Goal: Transaction & Acquisition: Purchase product/service

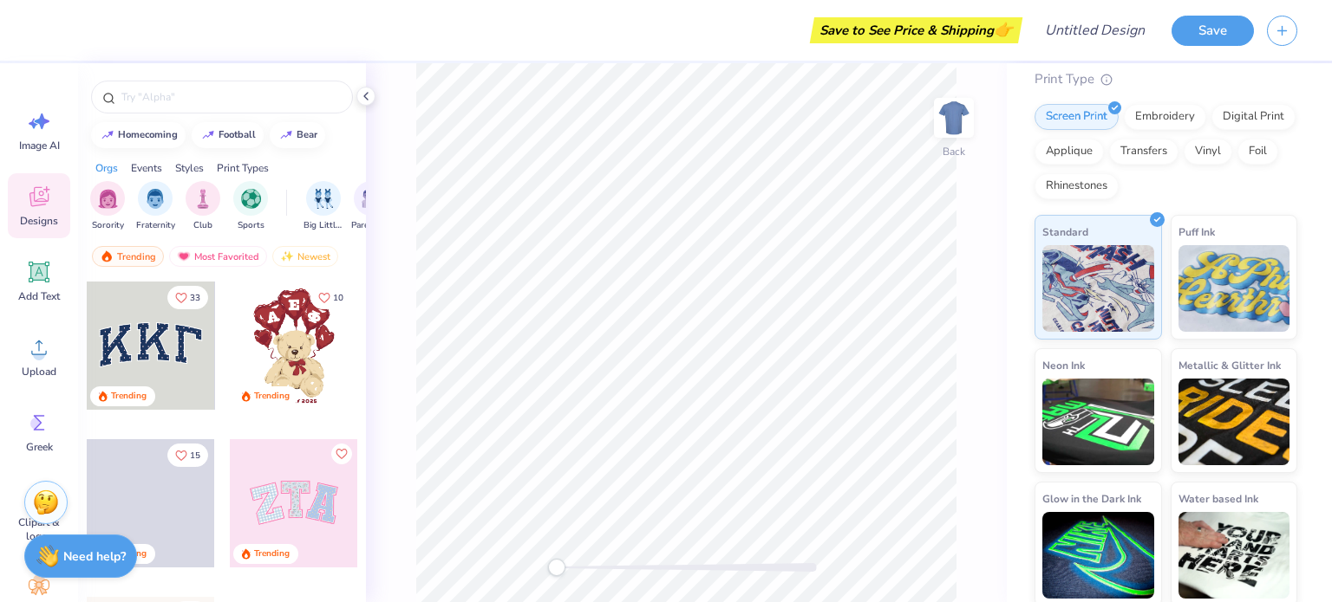
scroll to position [194, 0]
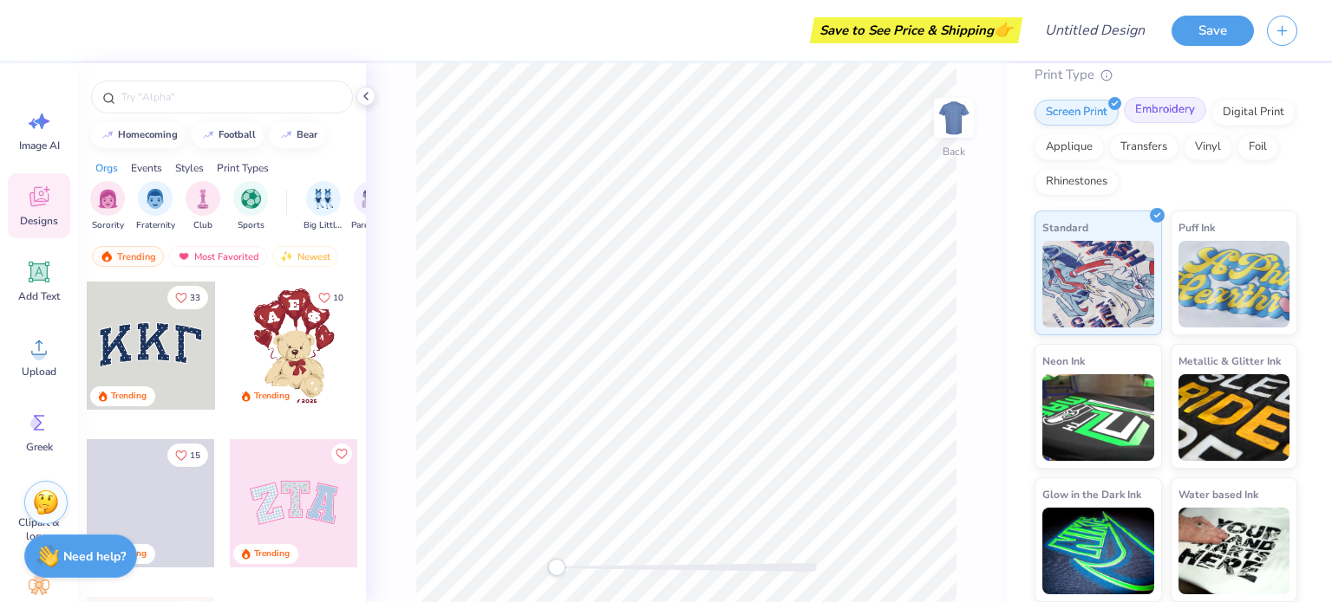
click at [1167, 113] on div "Embroidery" at bounding box center [1164, 110] width 82 height 26
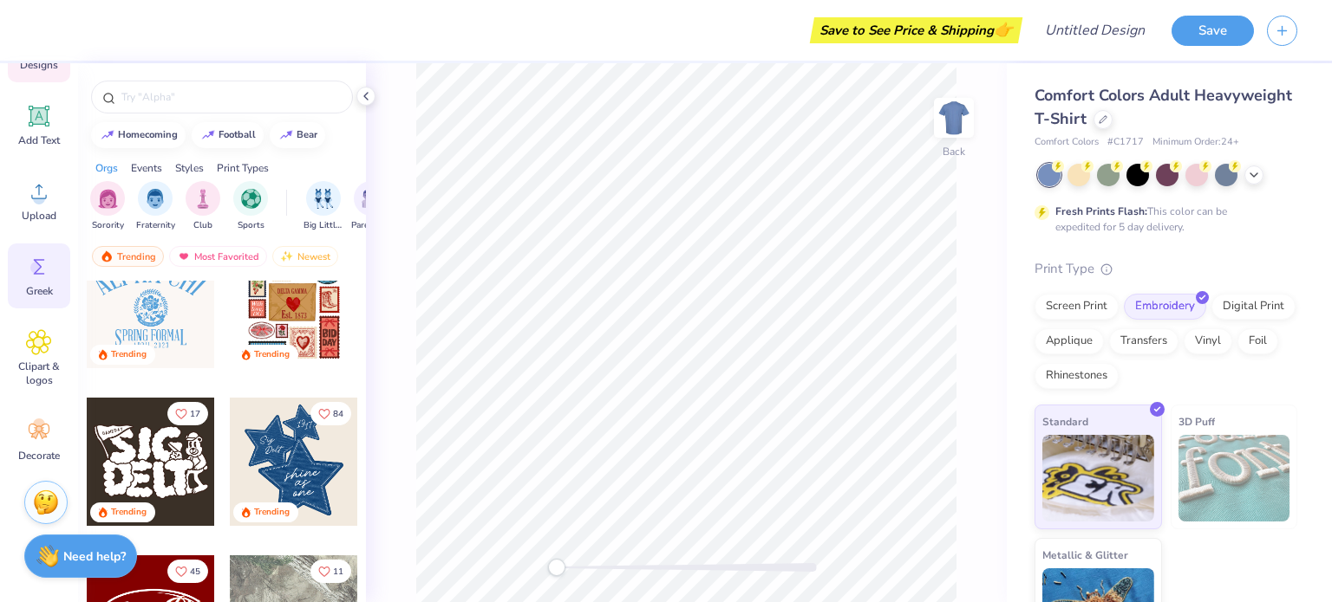
scroll to position [0, 0]
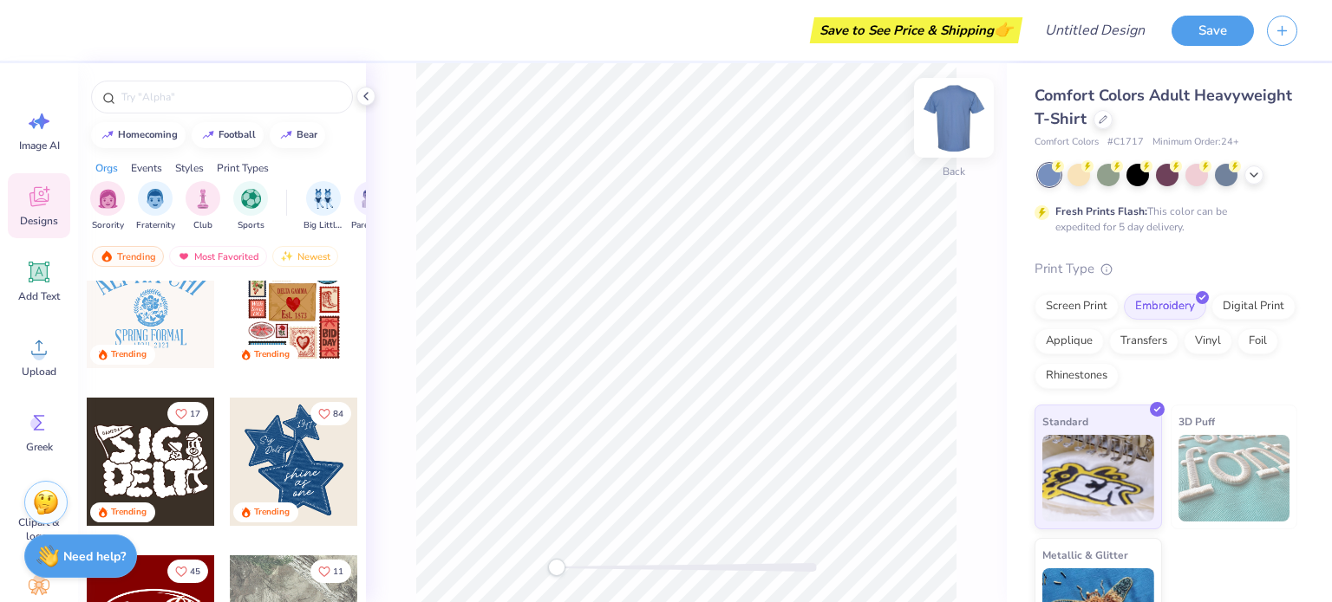
click at [953, 115] on img at bounding box center [953, 117] width 69 height 69
click at [950, 117] on img at bounding box center [953, 117] width 69 height 69
click at [1112, 118] on div at bounding box center [1102, 117] width 19 height 19
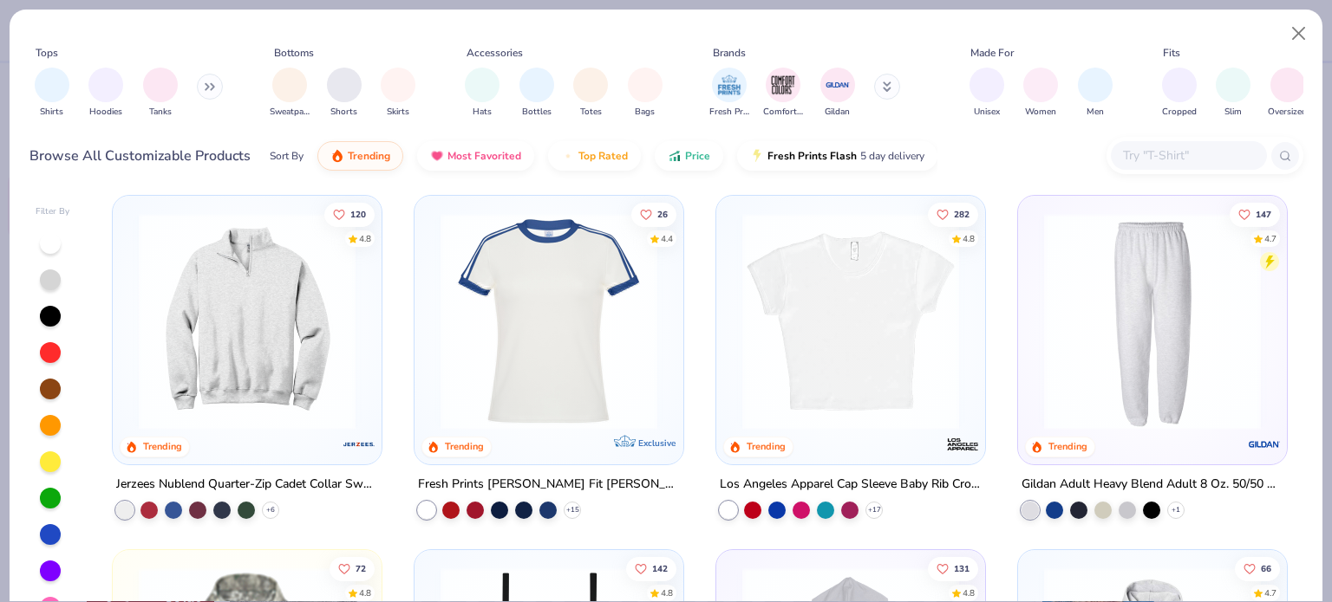
scroll to position [1782, 0]
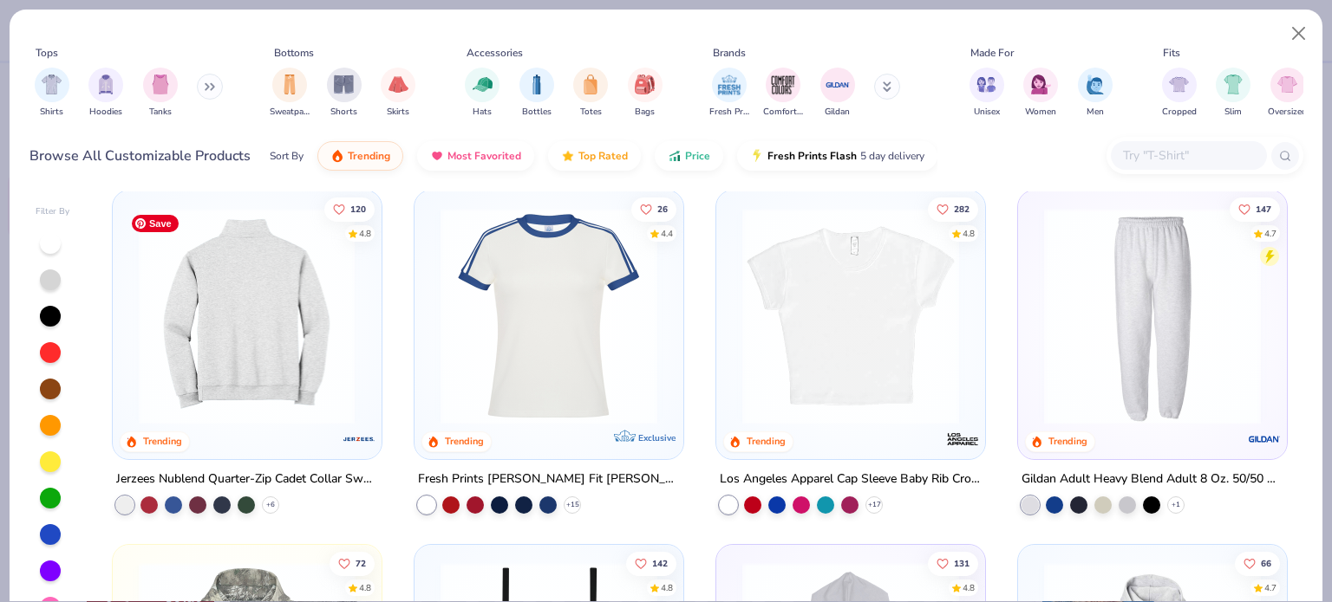
click at [131, 352] on img at bounding box center [14, 316] width 234 height 217
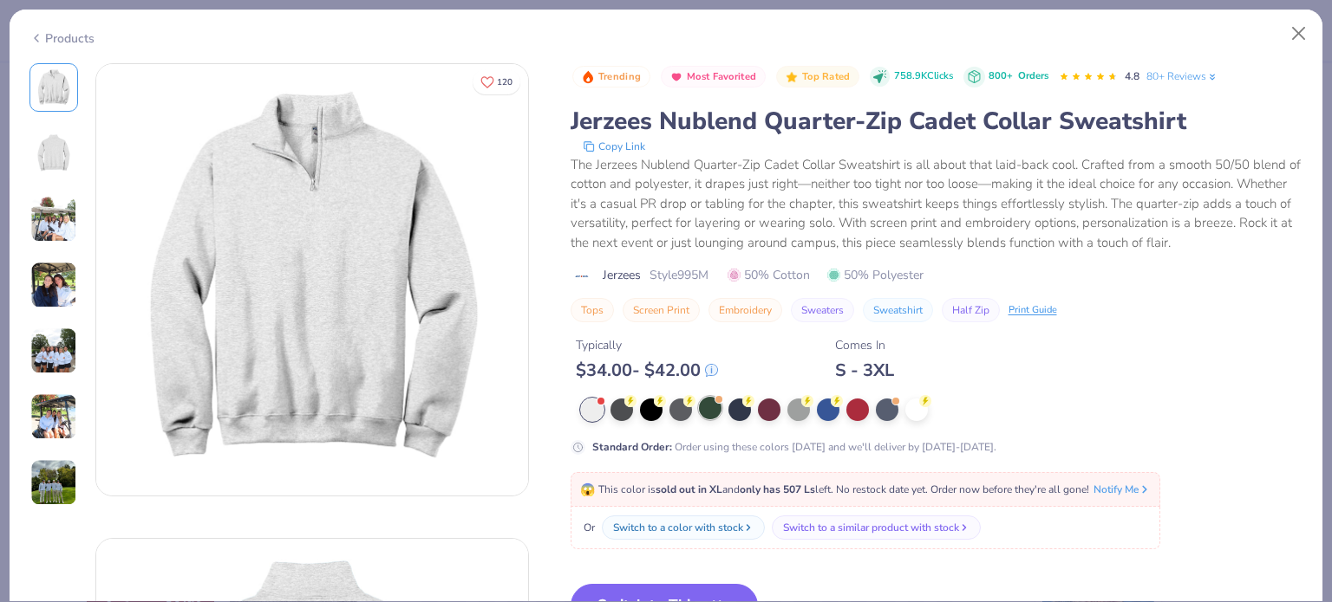
click at [709, 406] on div at bounding box center [710, 408] width 23 height 23
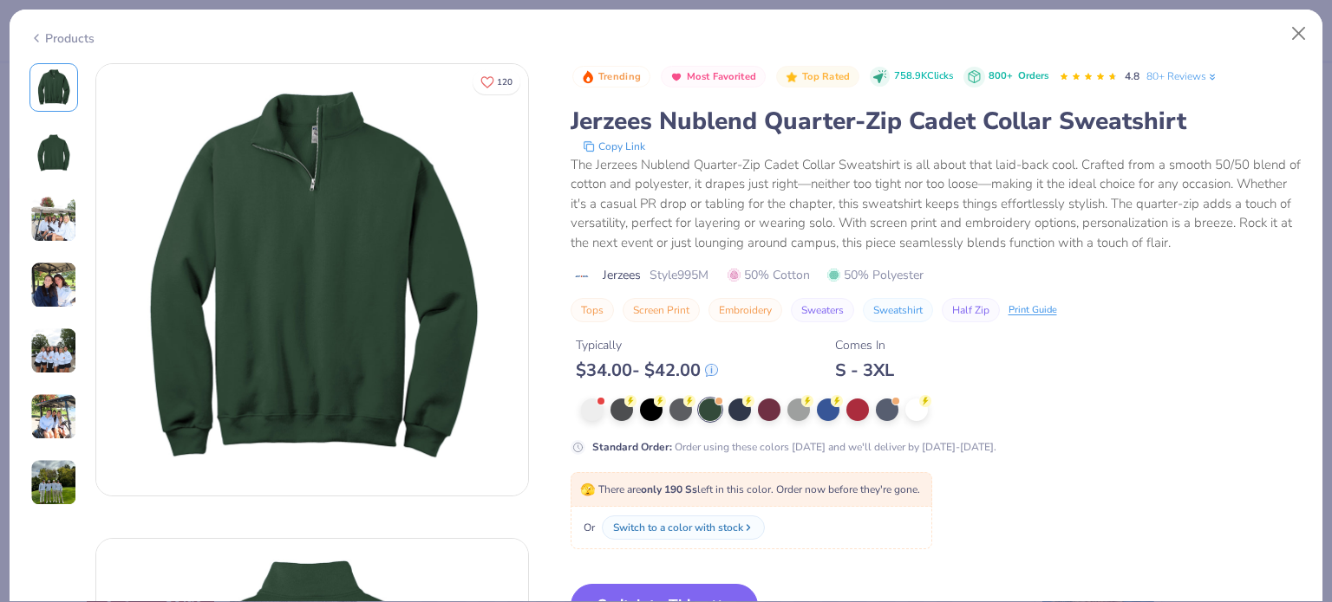
click at [47, 225] on img at bounding box center [53, 219] width 47 height 47
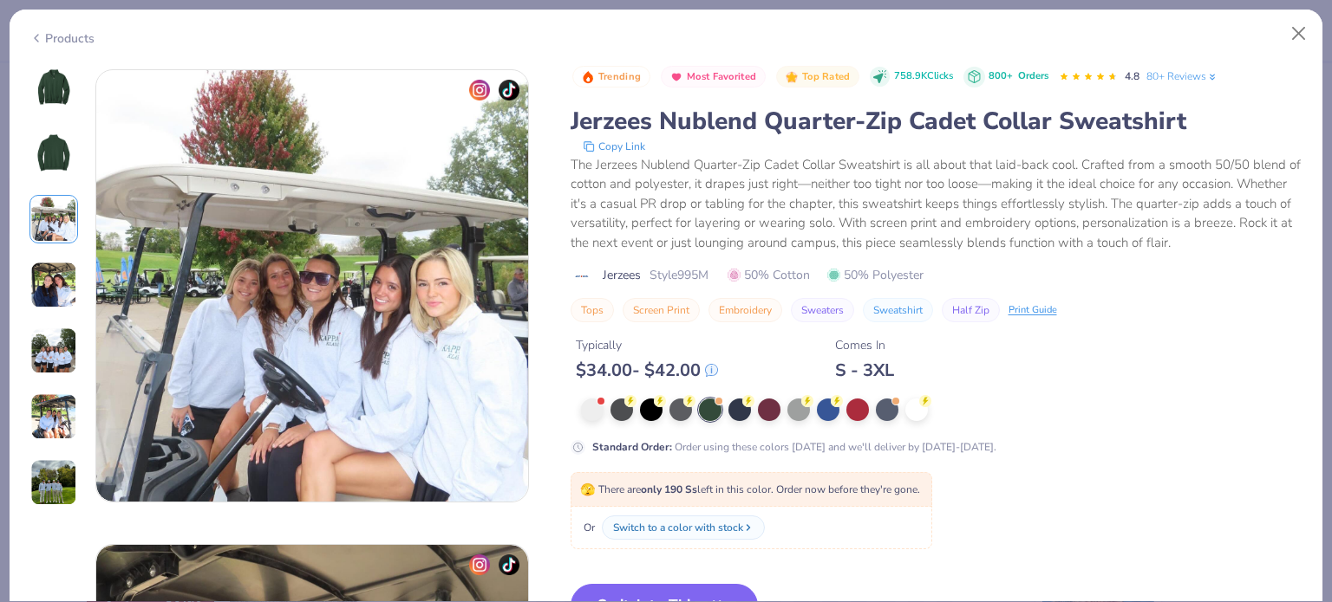
scroll to position [950, 0]
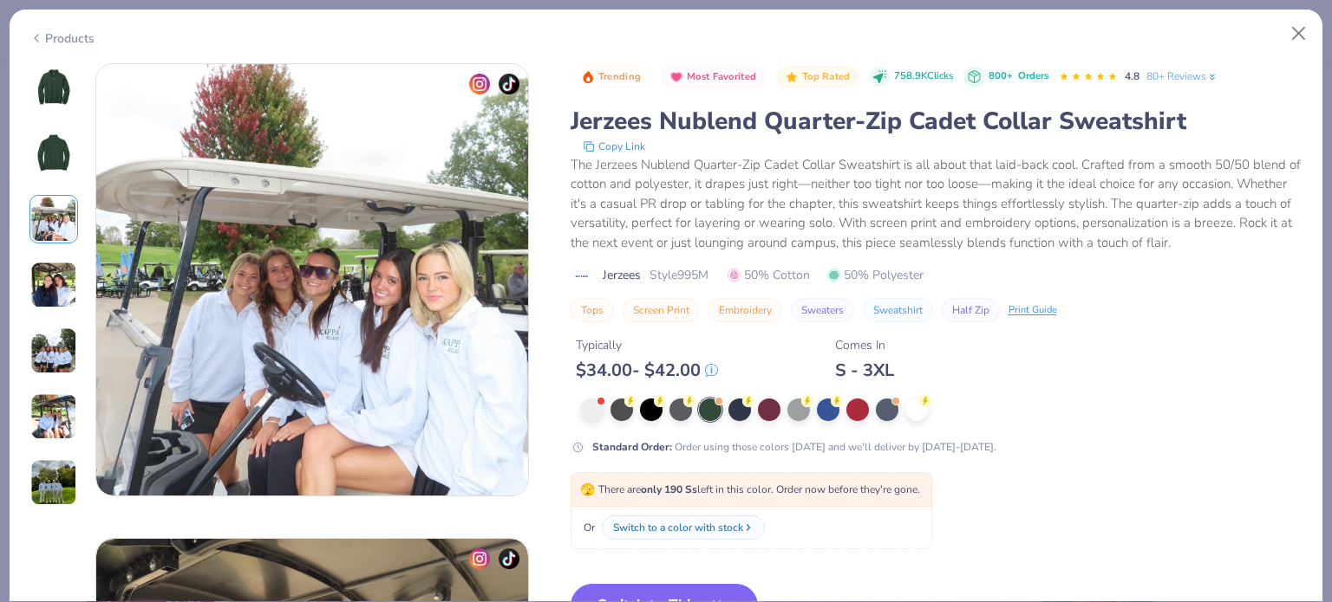
click at [52, 281] on img at bounding box center [53, 285] width 47 height 47
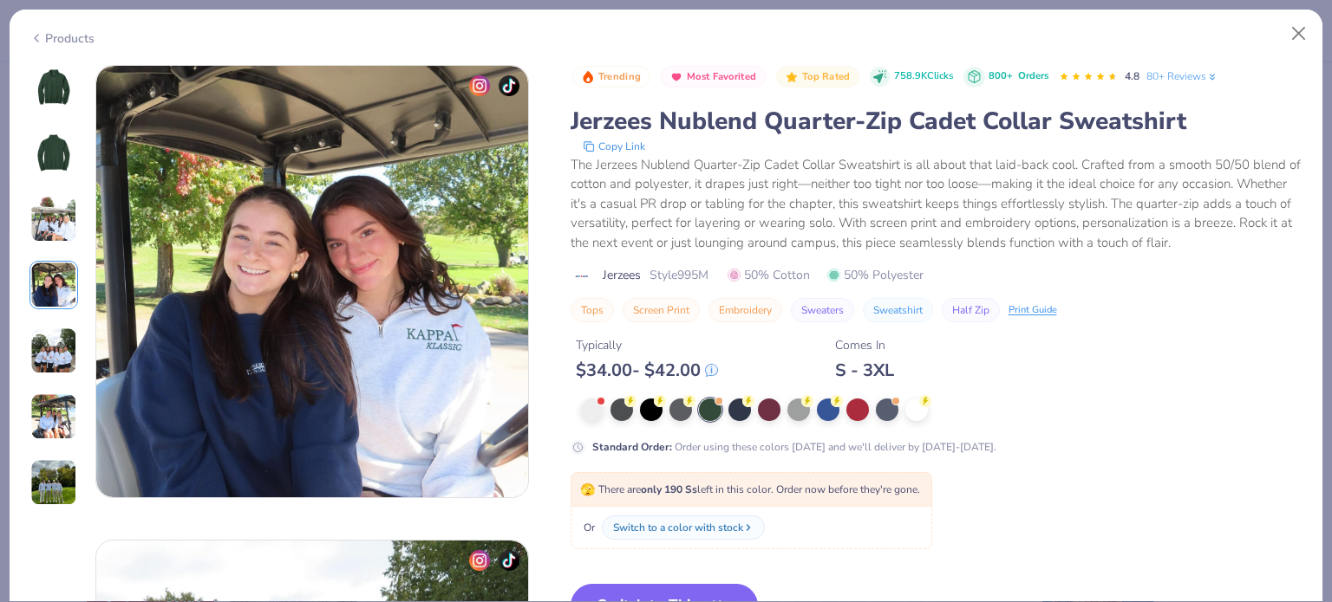
scroll to position [1425, 0]
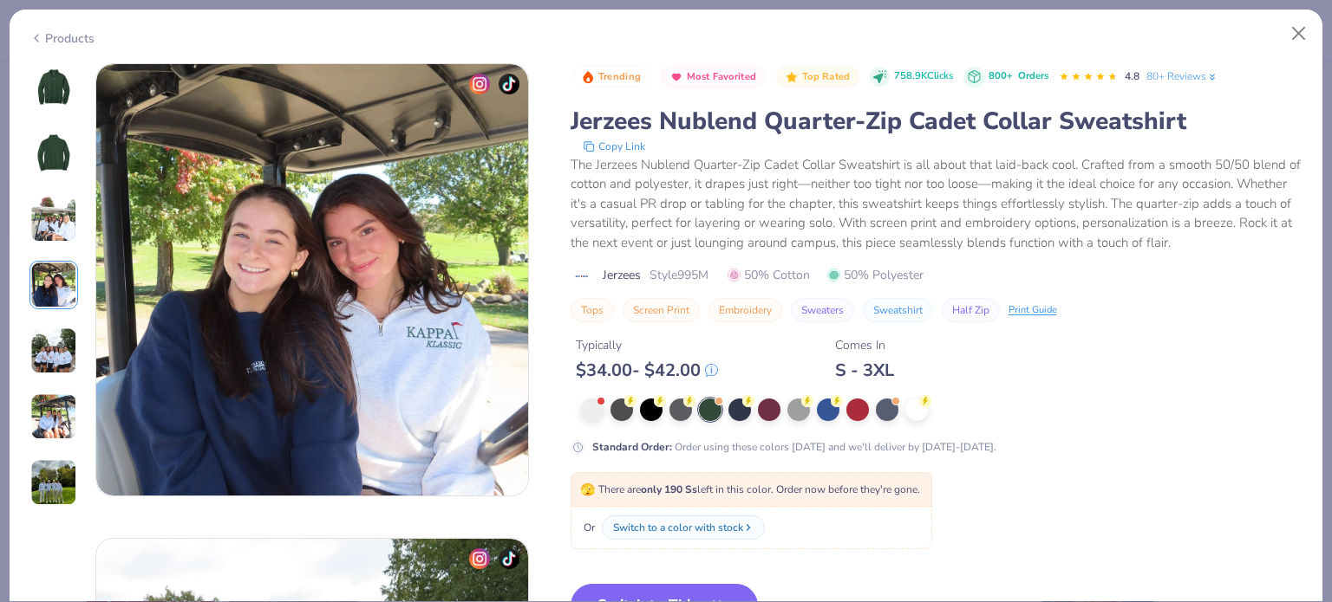
click at [62, 339] on img at bounding box center [53, 351] width 47 height 47
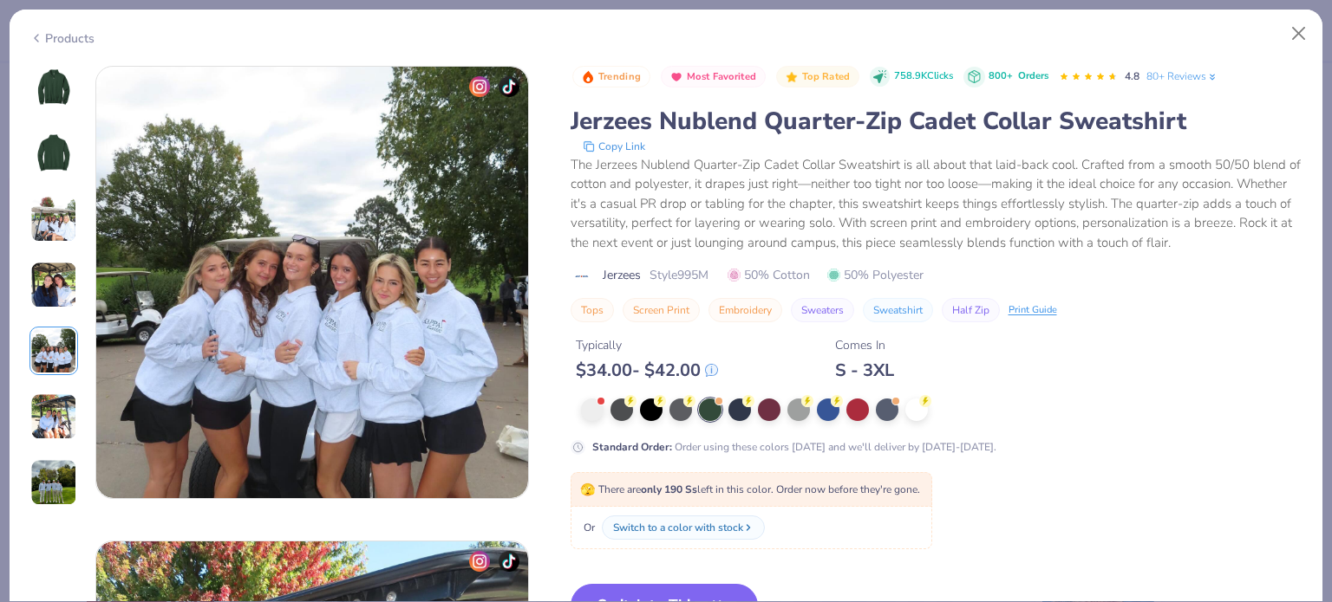
scroll to position [1900, 0]
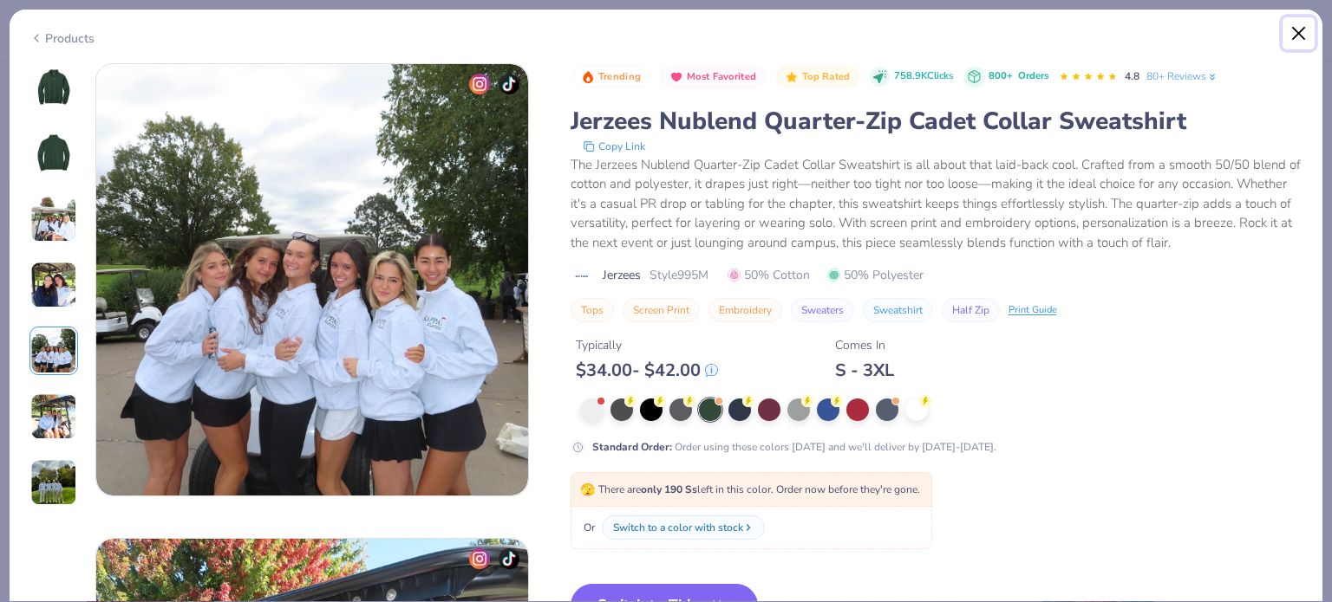
click at [1296, 32] on button "Close" at bounding box center [1298, 33] width 33 height 33
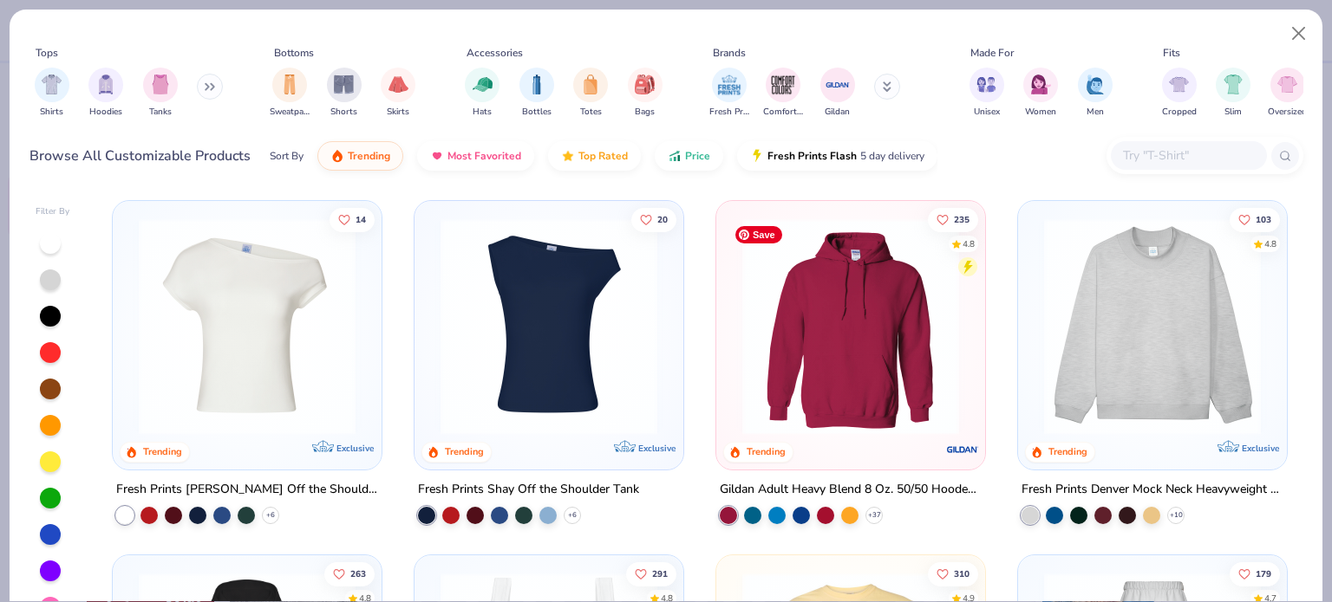
click at [861, 332] on img at bounding box center [850, 326] width 234 height 217
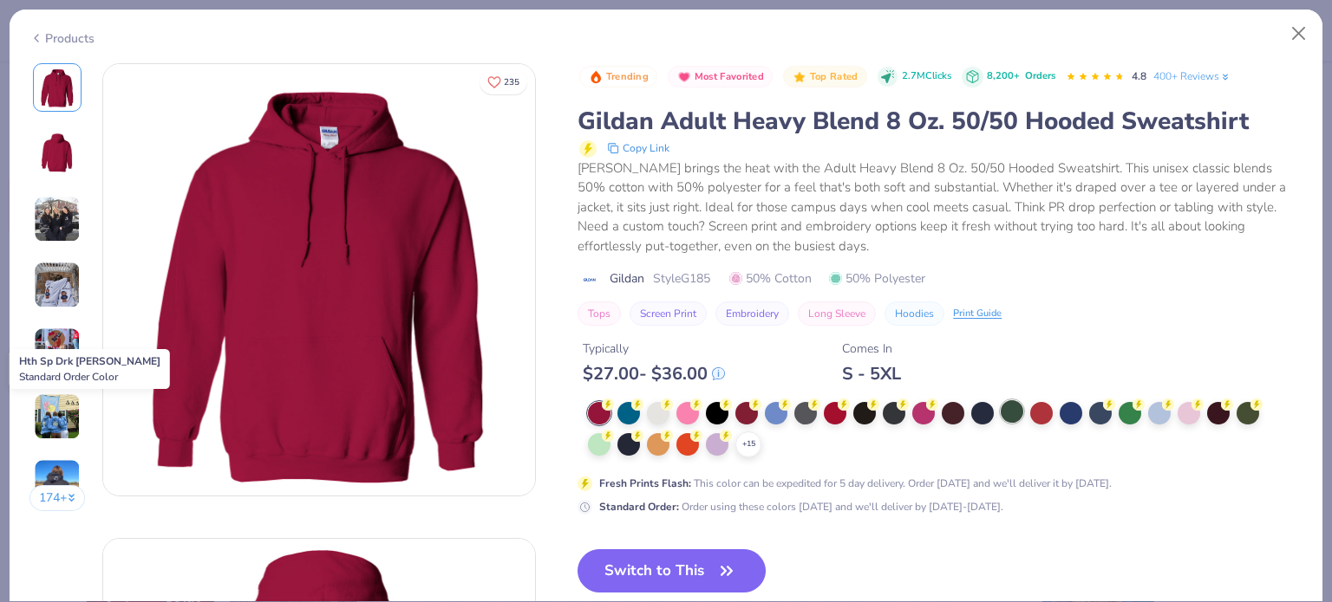
click at [1013, 413] on div at bounding box center [1011, 412] width 23 height 23
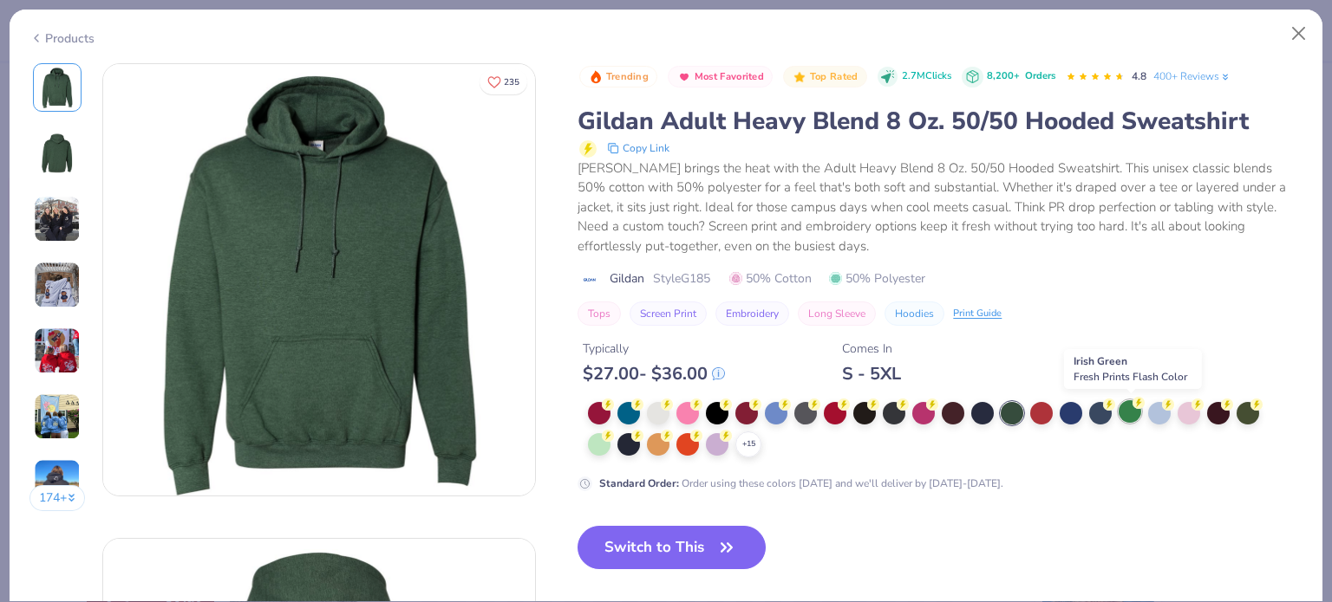
click at [1125, 412] on div at bounding box center [1129, 412] width 23 height 23
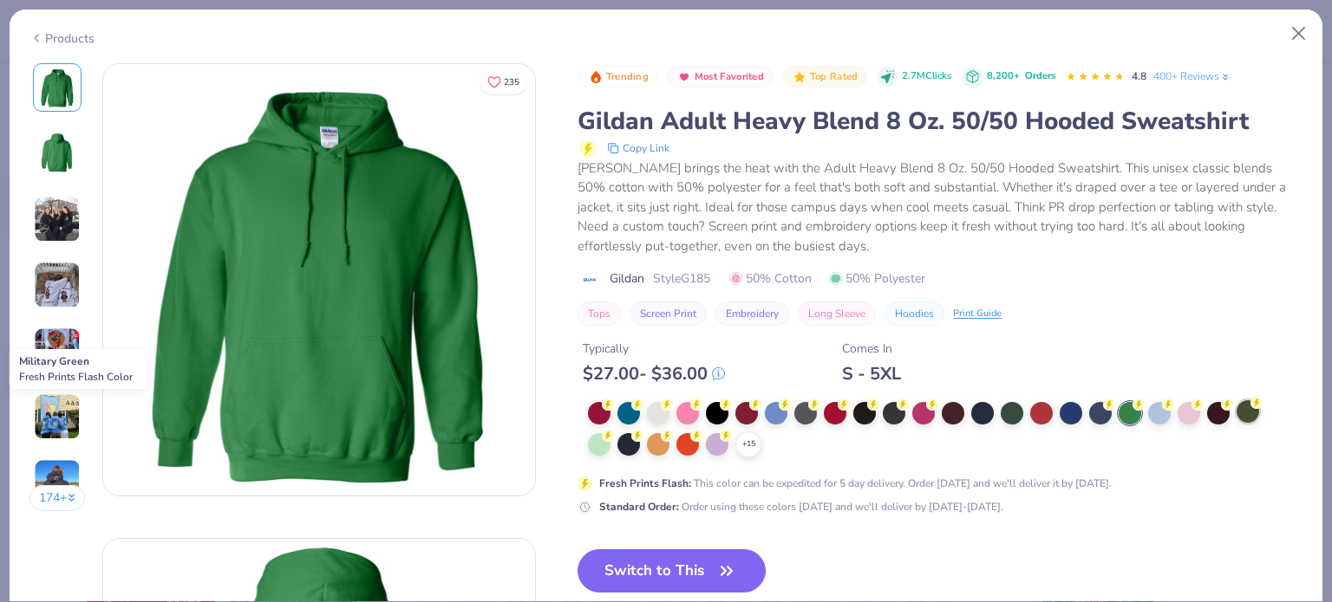
click at [1245, 407] on div at bounding box center [1247, 412] width 23 height 23
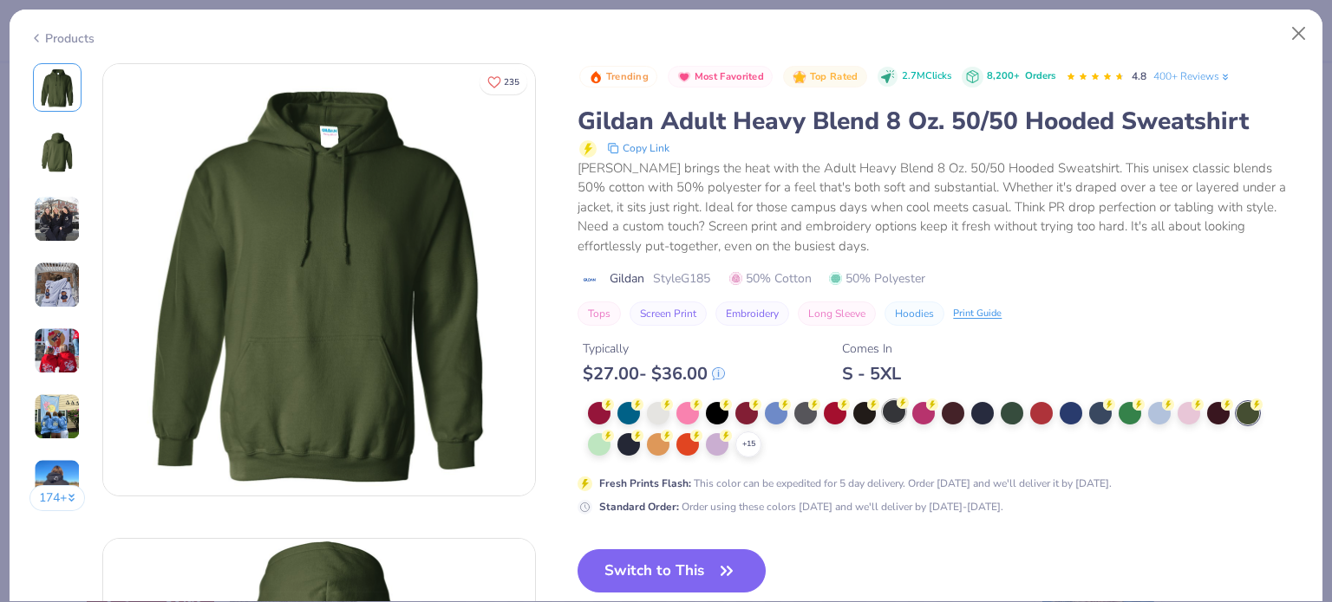
click at [888, 412] on div at bounding box center [893, 412] width 23 height 23
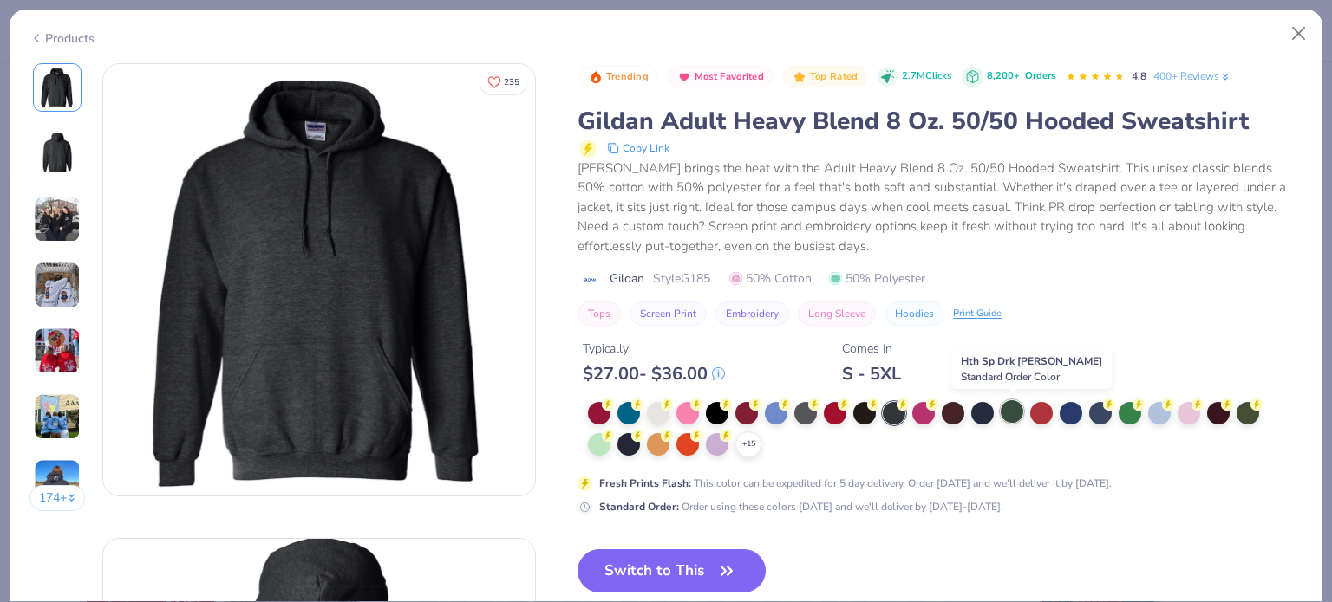
click at [1013, 412] on div at bounding box center [1011, 412] width 23 height 23
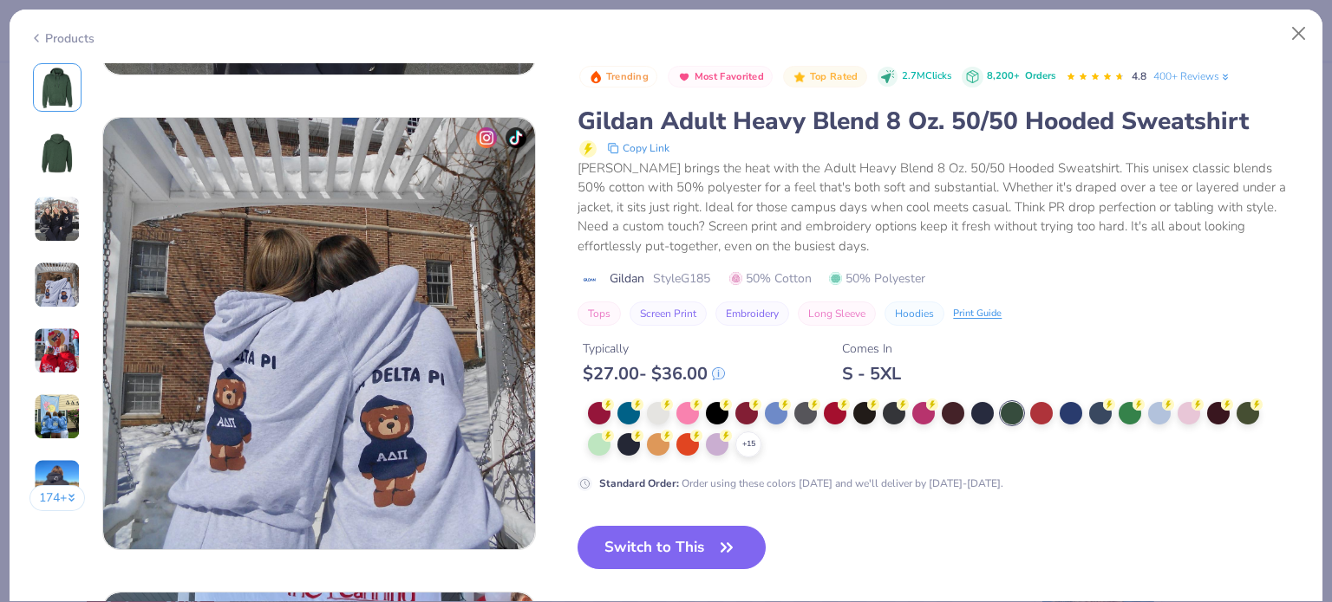
scroll to position [1372, 0]
click at [1294, 26] on button "Close" at bounding box center [1298, 33] width 33 height 33
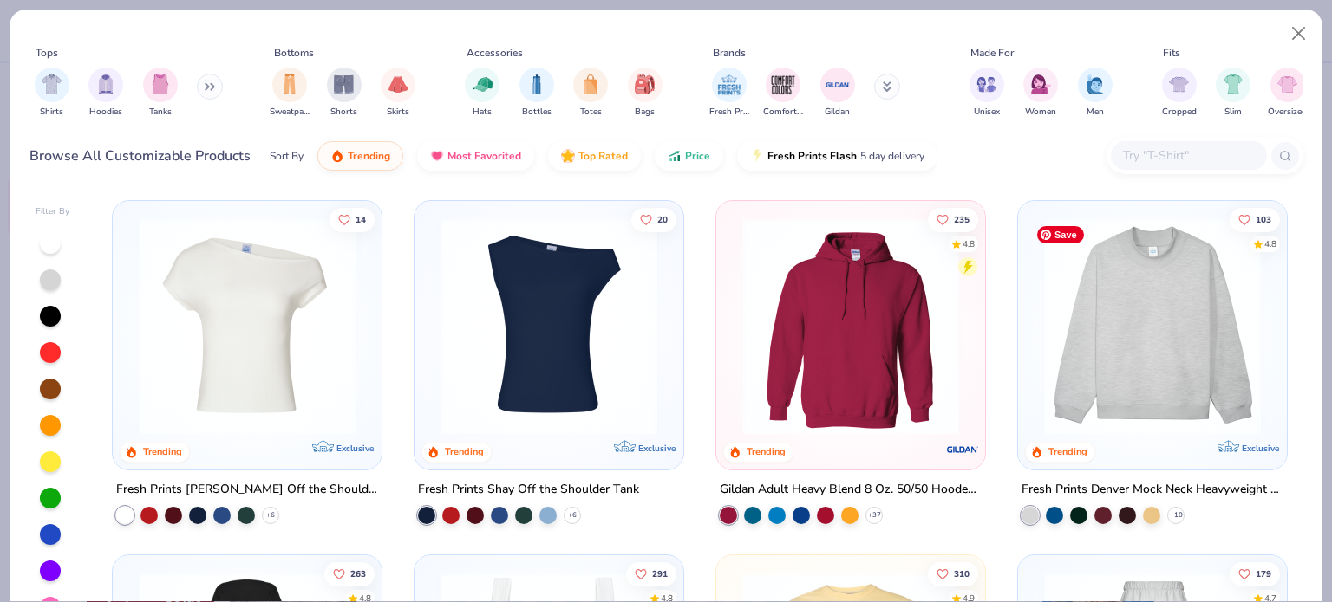
click at [1091, 336] on img at bounding box center [1152, 326] width 234 height 217
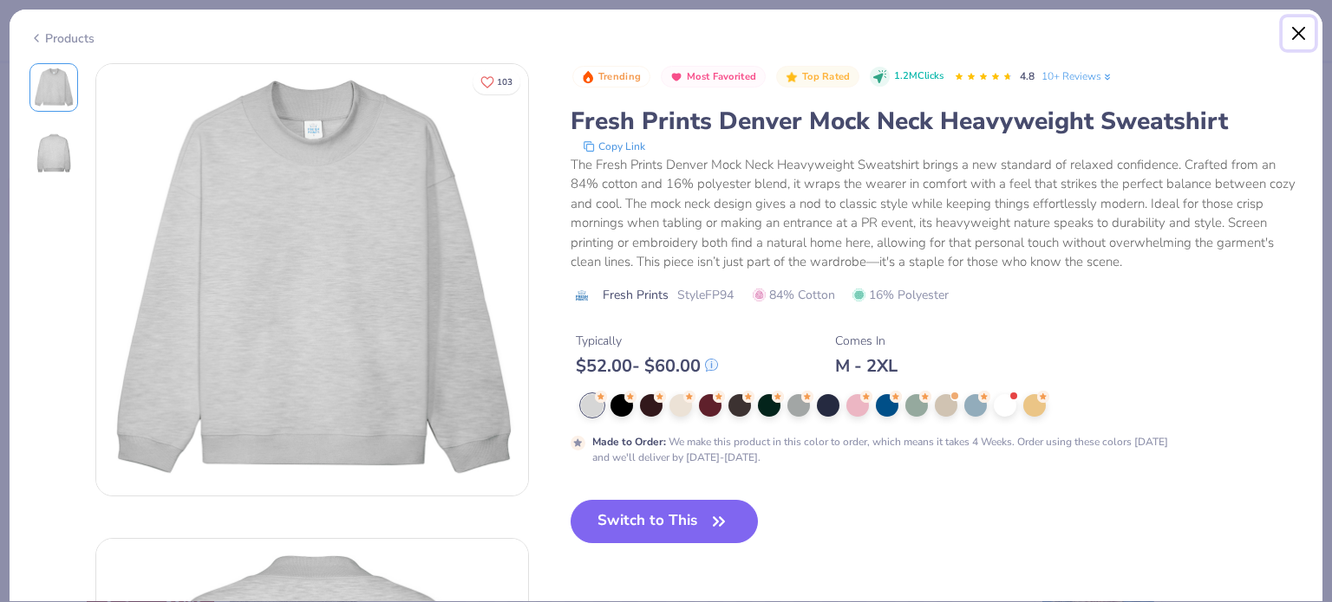
click at [1287, 36] on button "Close" at bounding box center [1298, 33] width 33 height 33
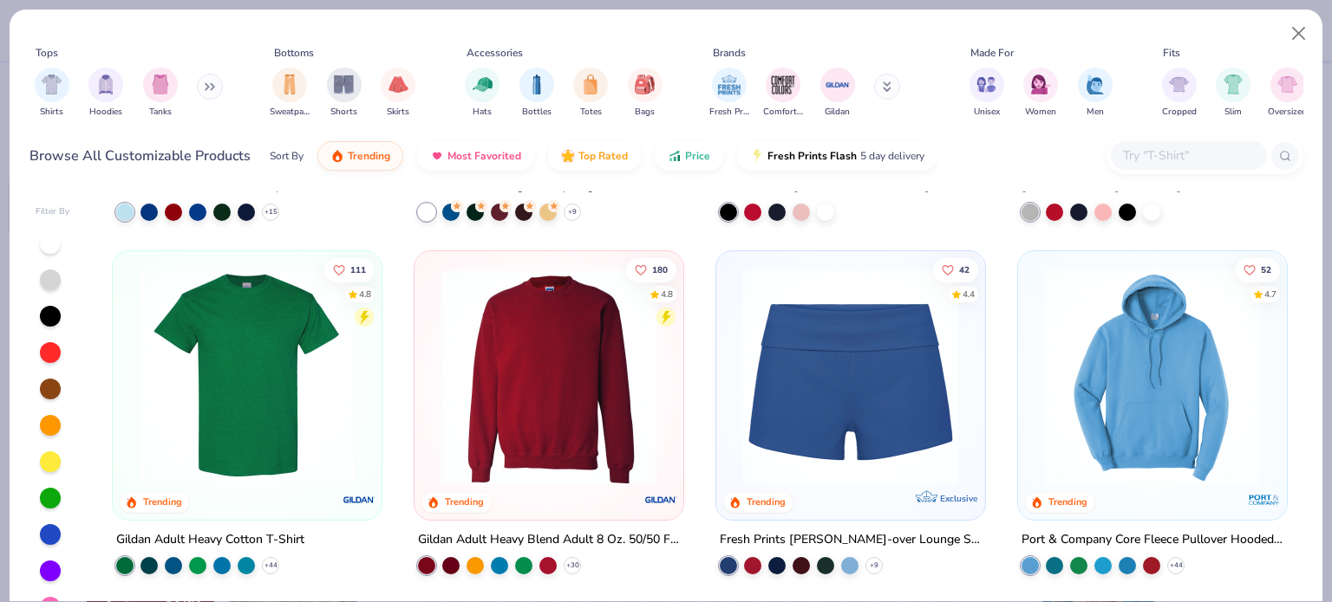
scroll to position [1015, 0]
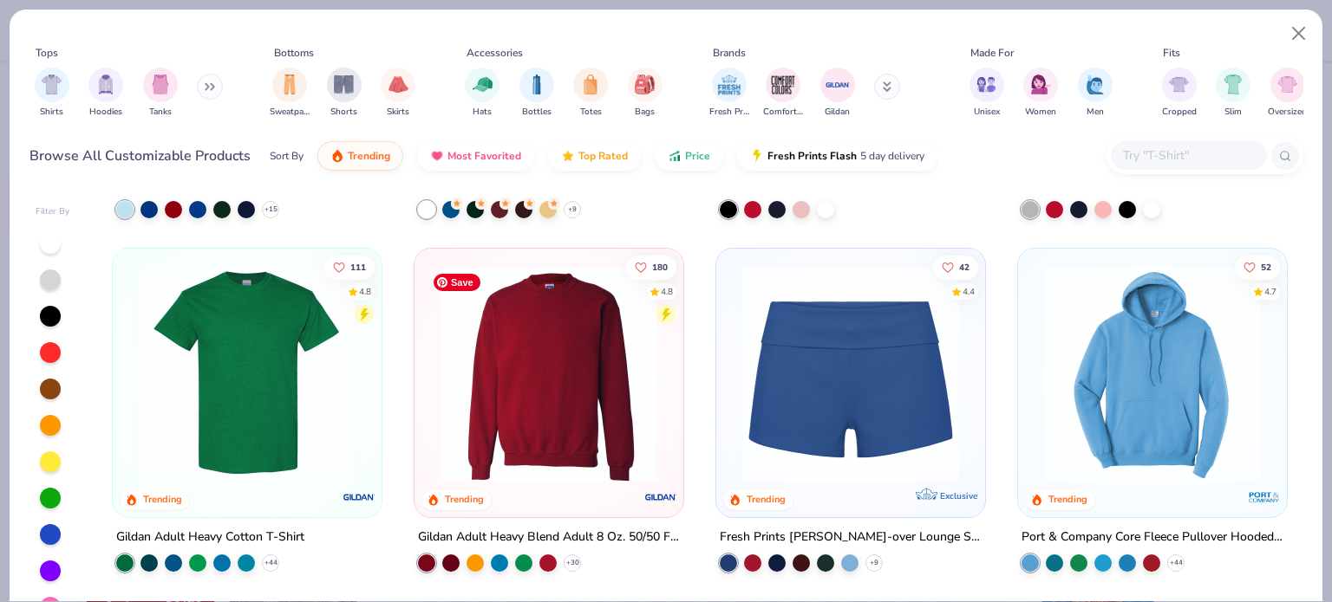
click at [557, 358] on img at bounding box center [549, 374] width 234 height 217
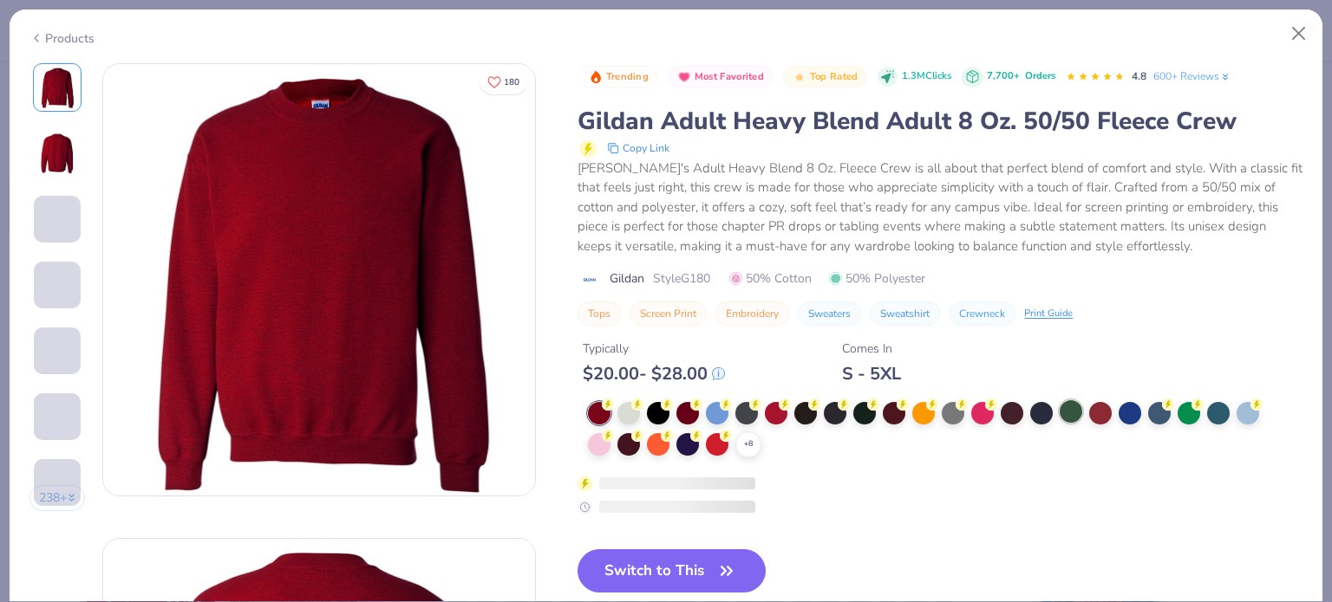
click at [1071, 409] on div at bounding box center [1070, 412] width 23 height 23
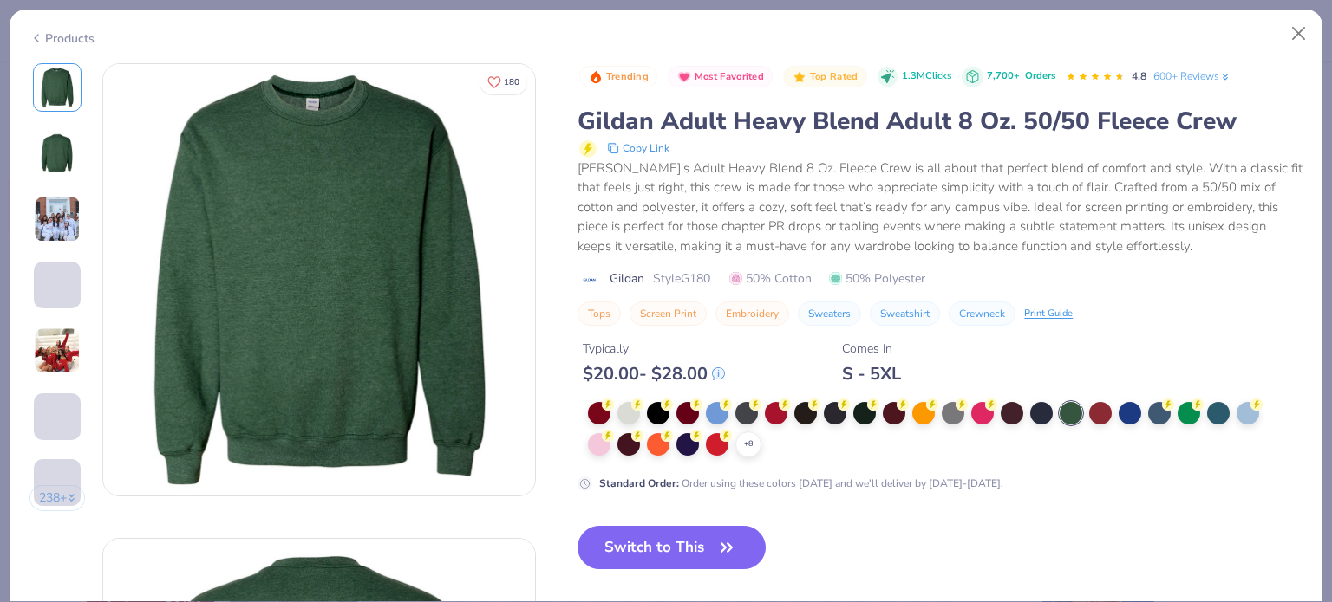
click at [61, 153] on img at bounding box center [57, 154] width 42 height 42
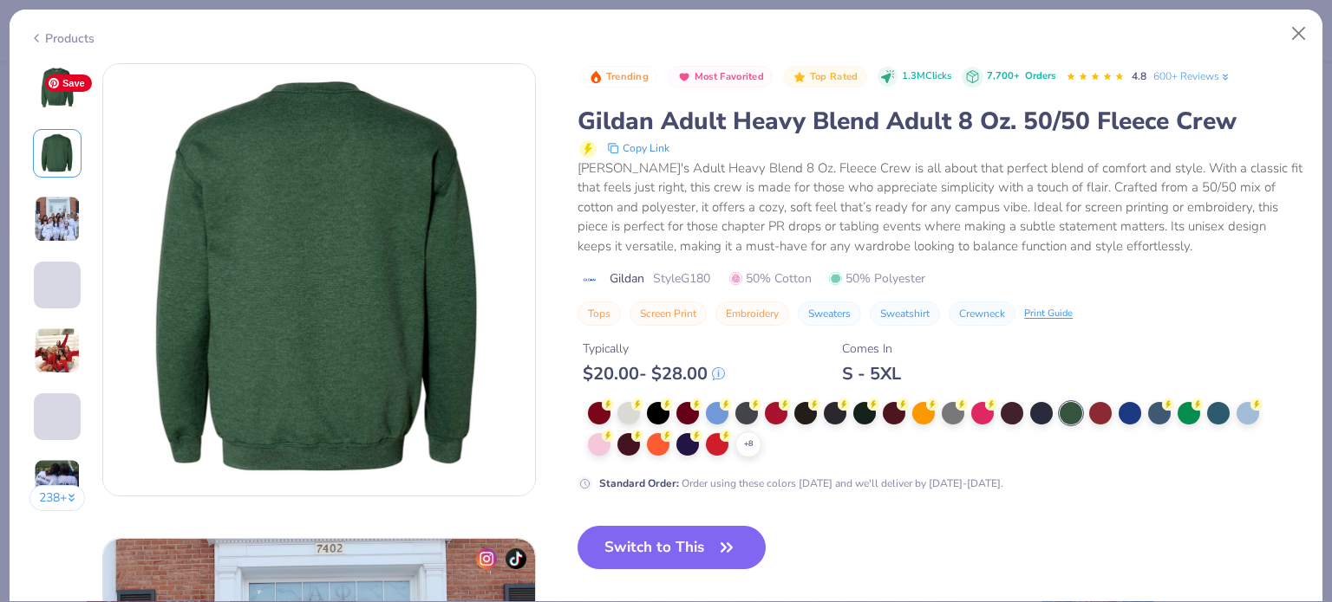
click at [56, 101] on img at bounding box center [57, 88] width 42 height 42
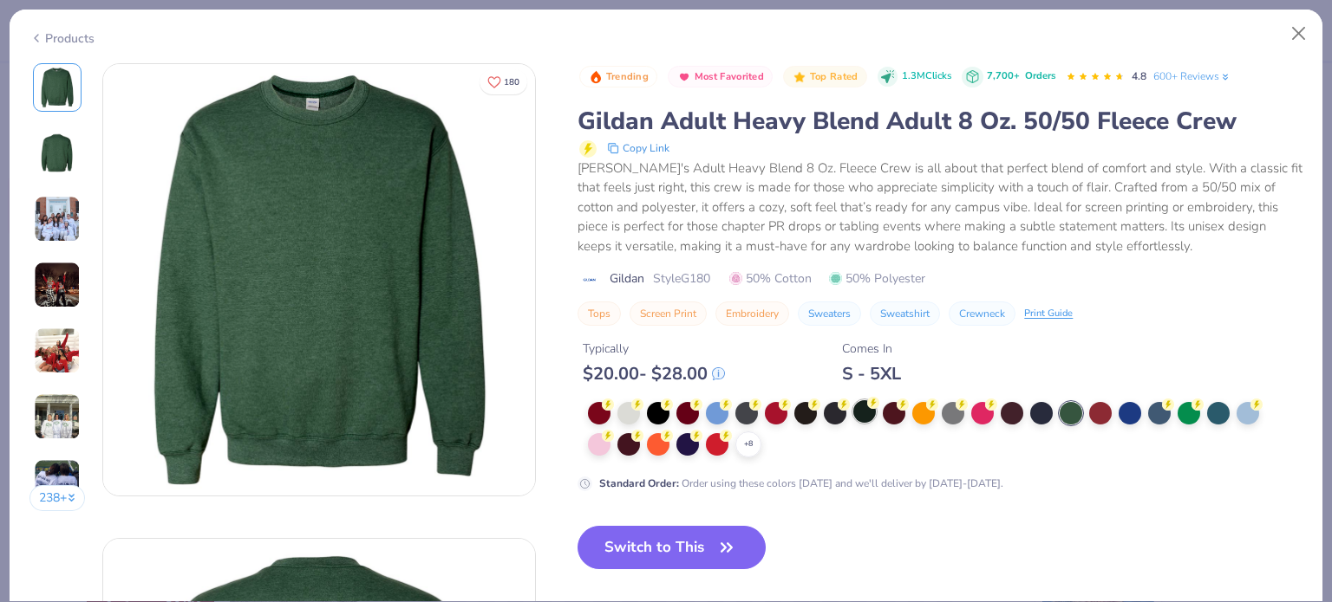
click at [859, 414] on div at bounding box center [864, 412] width 23 height 23
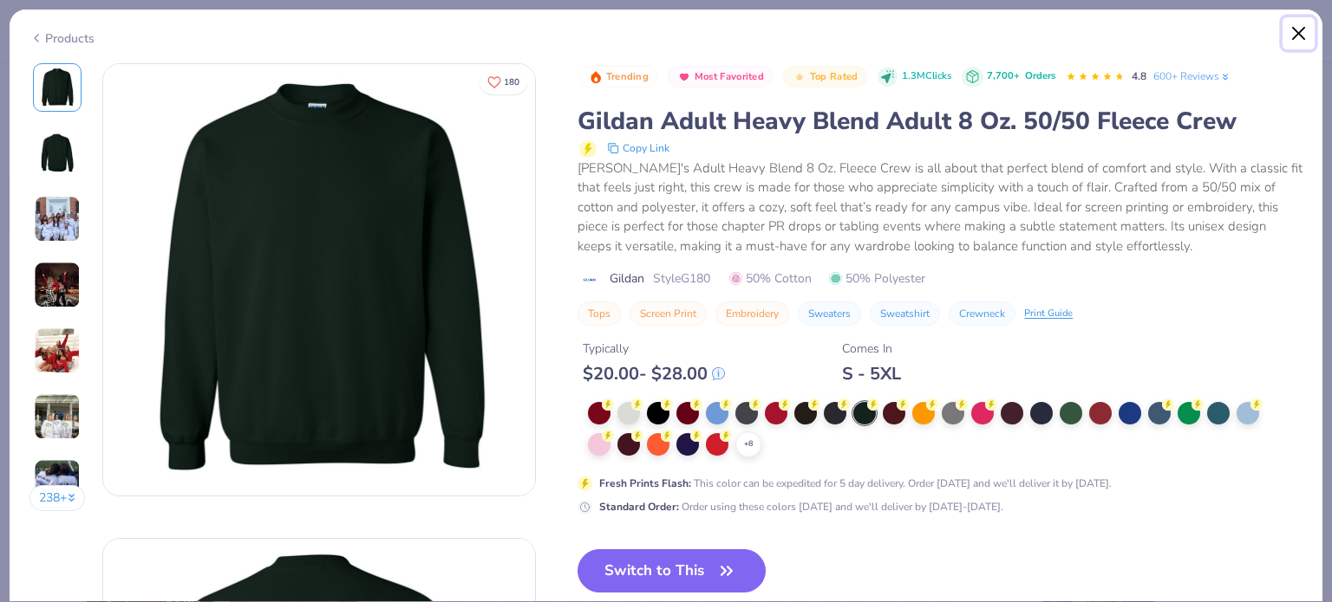
click at [1297, 33] on button "Close" at bounding box center [1298, 33] width 33 height 33
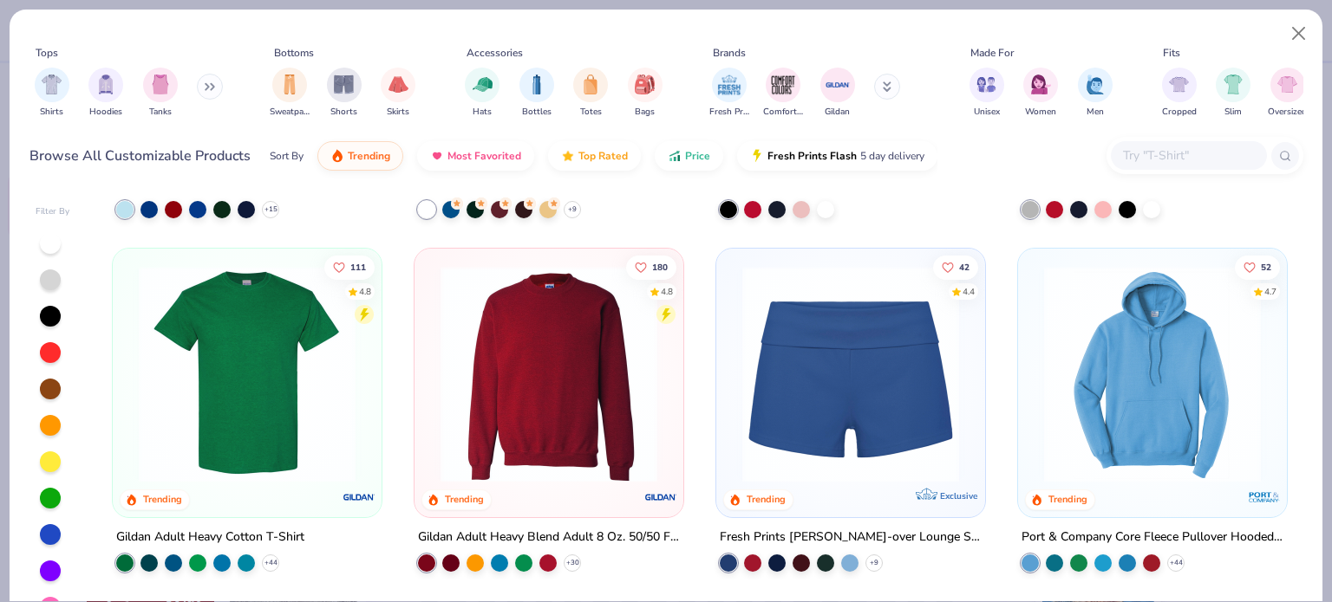
click at [44, 496] on div at bounding box center [50, 498] width 21 height 21
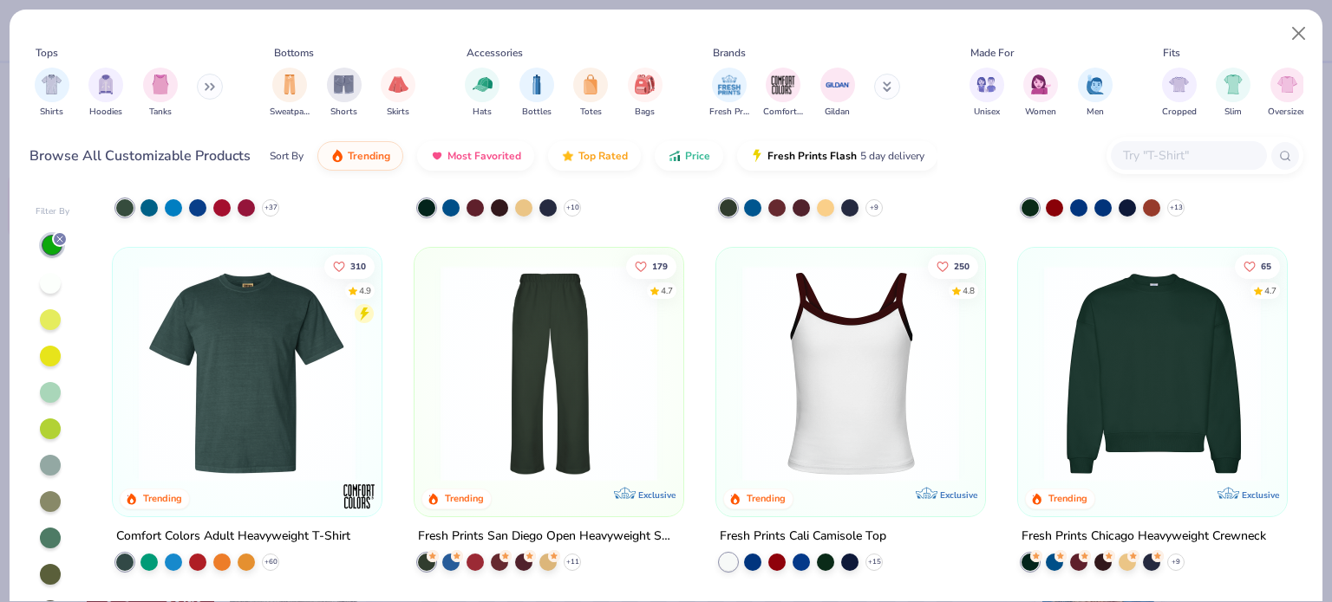
scroll to position [310, 0]
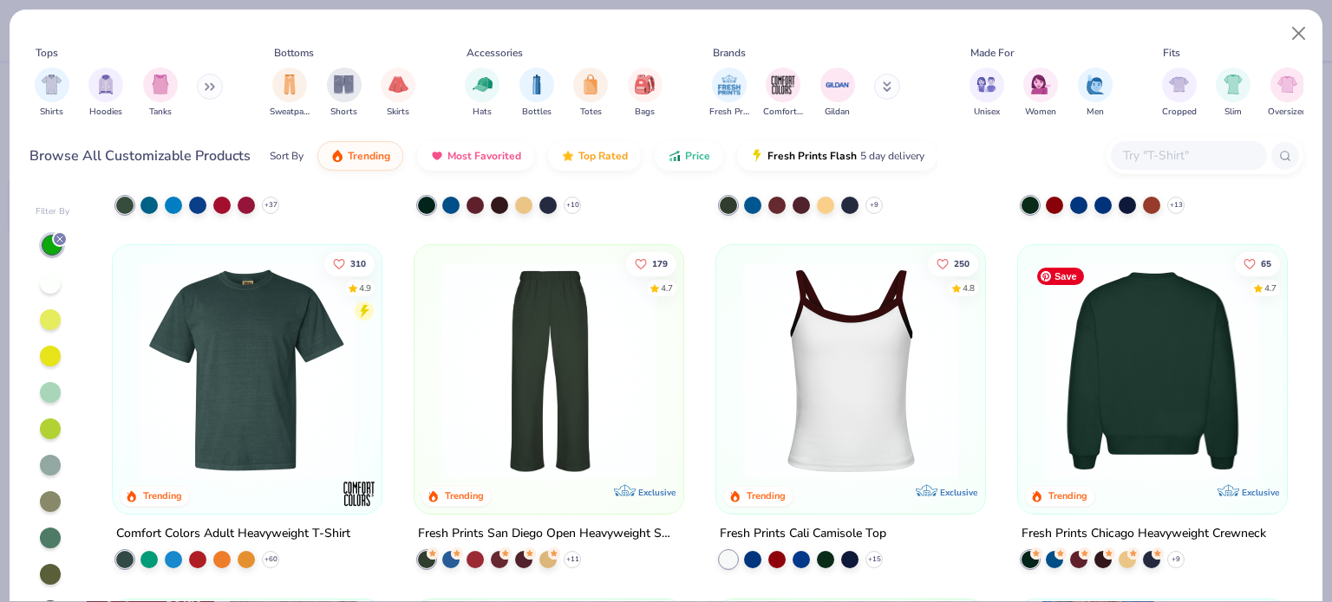
drag, startPoint x: 1117, startPoint y: 368, endPoint x: 1171, endPoint y: 367, distance: 54.6
click at [1171, 367] on img at bounding box center [1152, 371] width 234 height 217
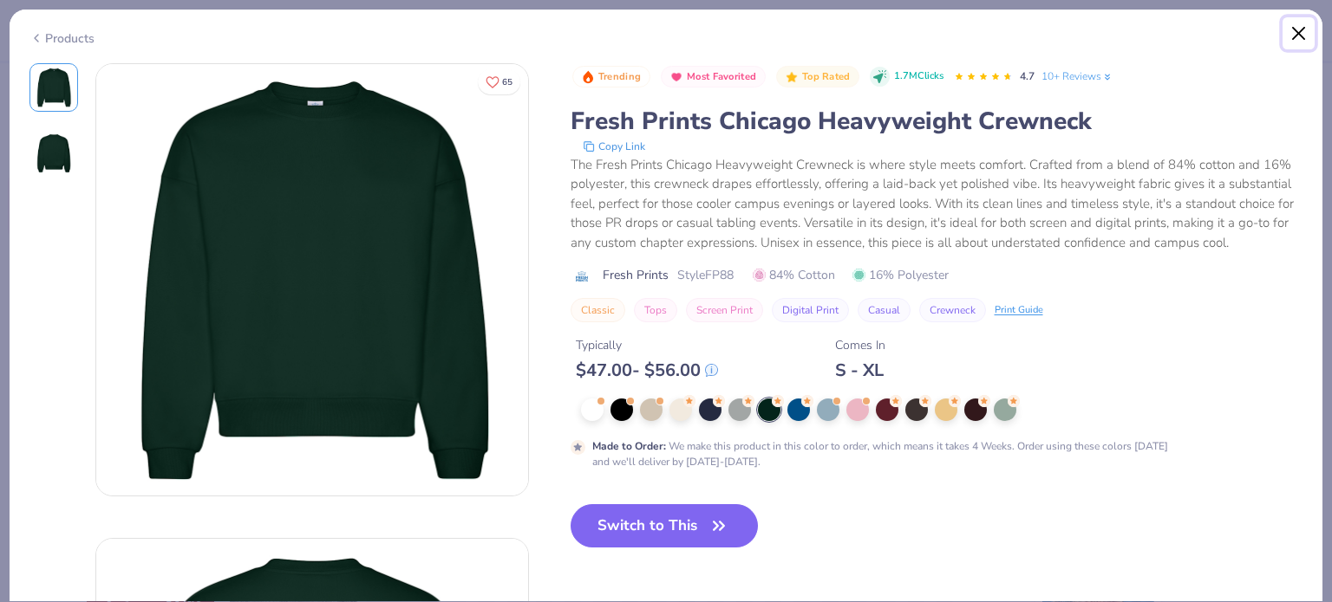
click at [1300, 38] on button "Close" at bounding box center [1298, 33] width 33 height 33
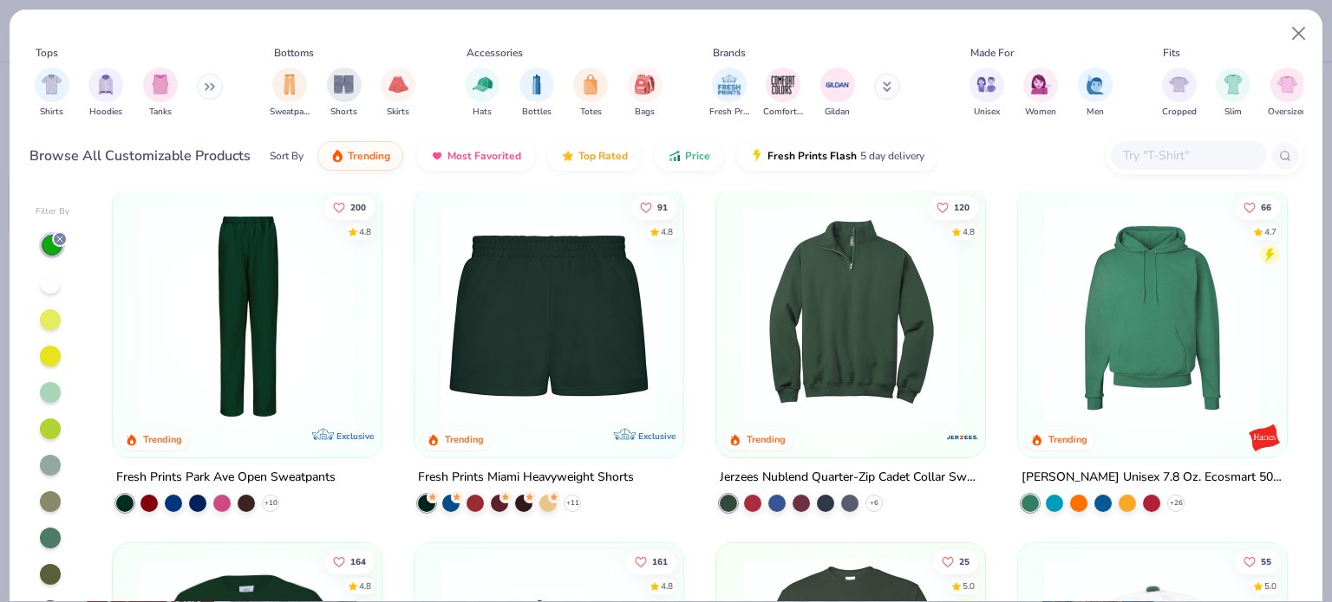
scroll to position [1077, 0]
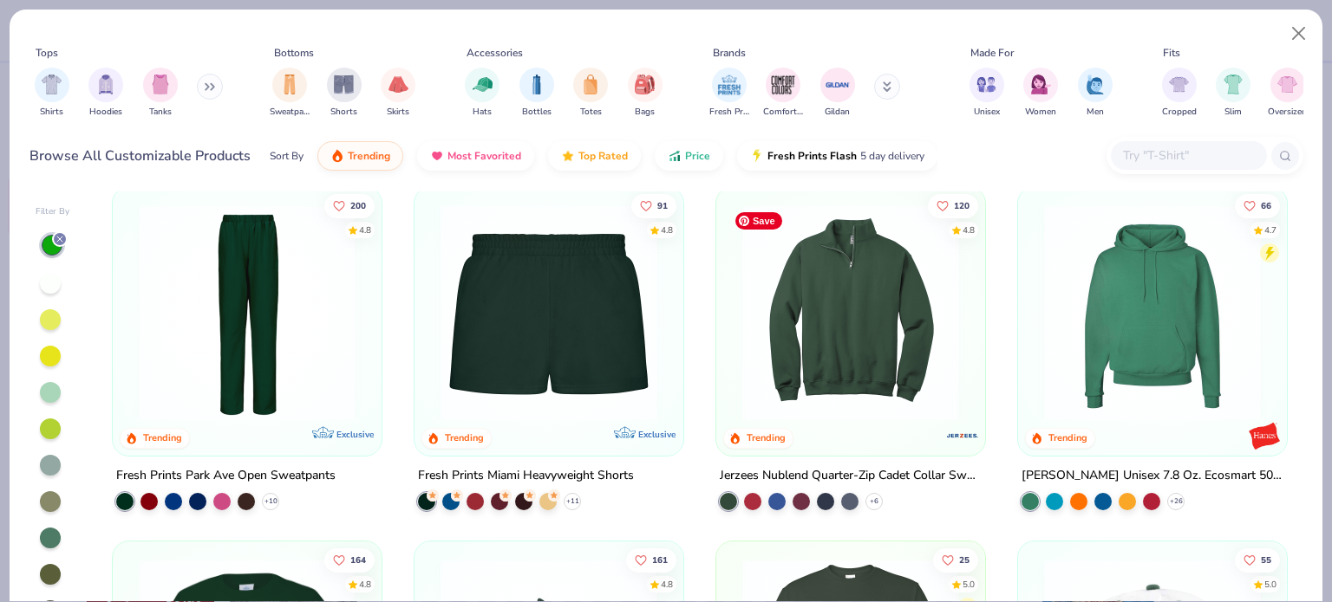
click at [833, 350] on img at bounding box center [850, 313] width 234 height 217
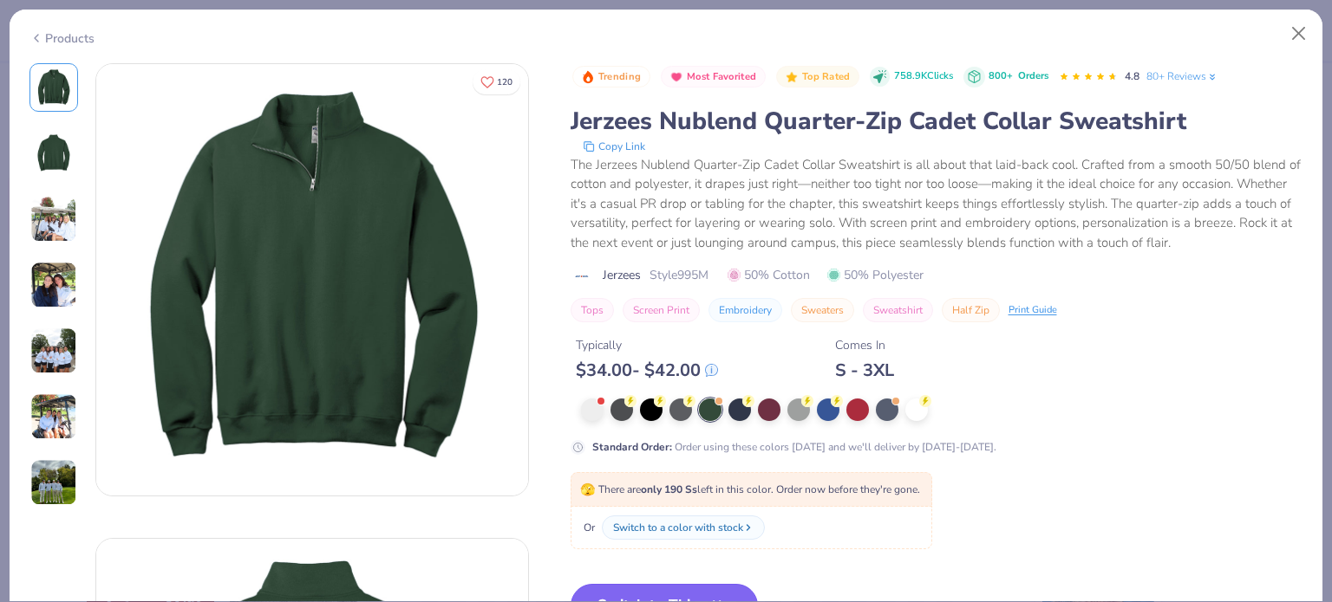
click at [697, 584] on button "Switch to This" at bounding box center [664, 605] width 188 height 43
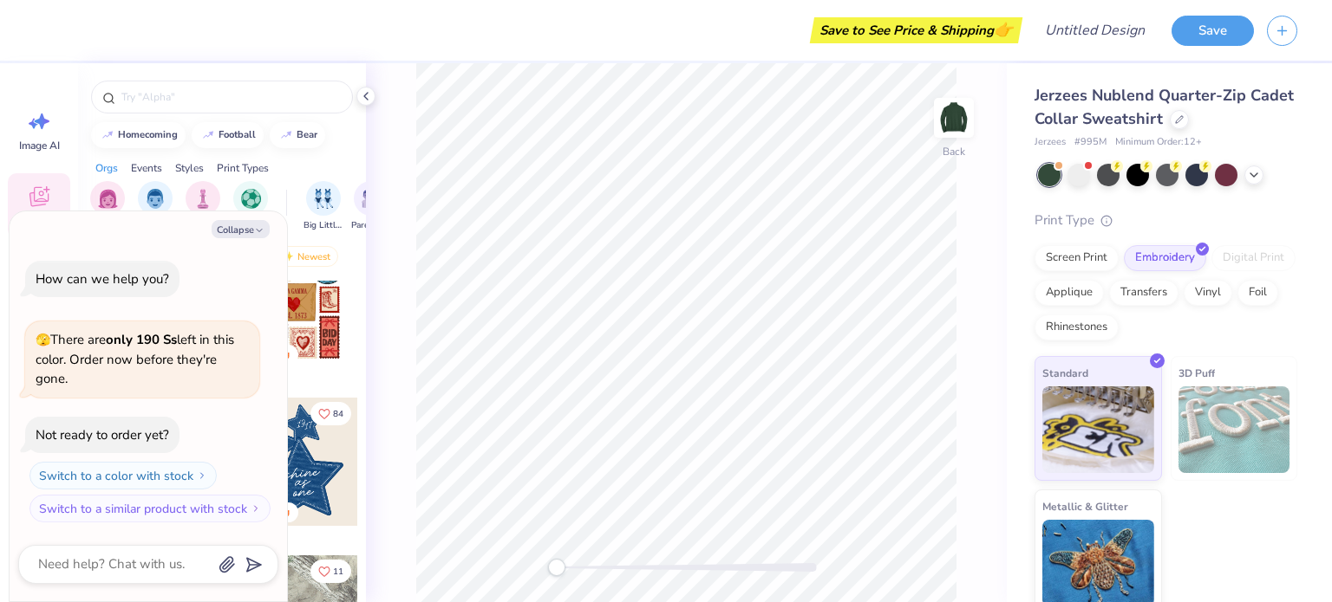
click at [1314, 110] on div "Jerzees Nublend Quarter-Zip Cadet Collar Sweatshirt Jerzees # 995M Minimum Orde…" at bounding box center [1168, 338] width 325 height 551
click at [241, 227] on button "Collapse" at bounding box center [241, 229] width 58 height 18
type textarea "x"
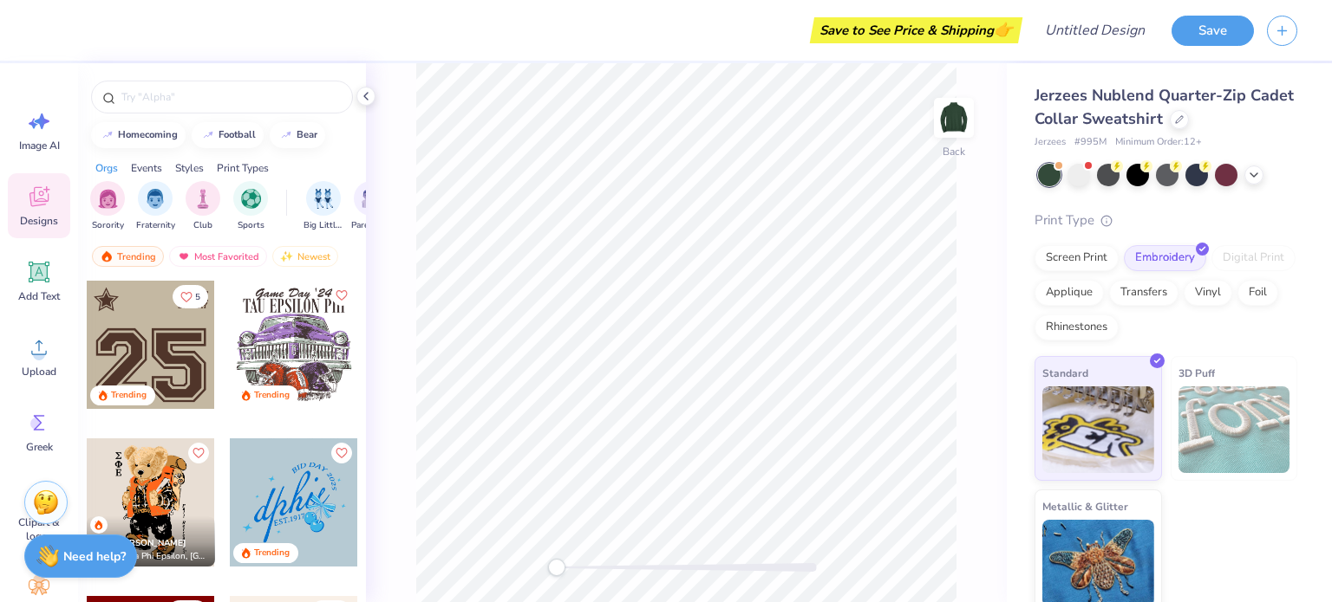
scroll to position [1425, 0]
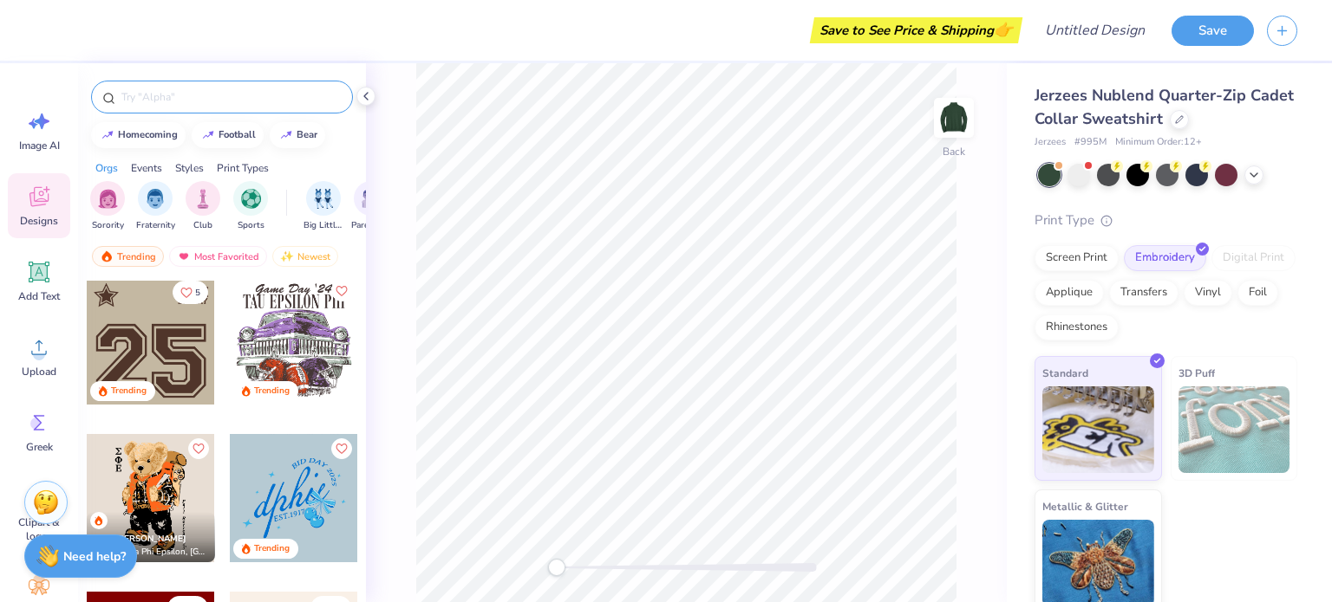
click at [203, 106] on div at bounding box center [222, 97] width 262 height 33
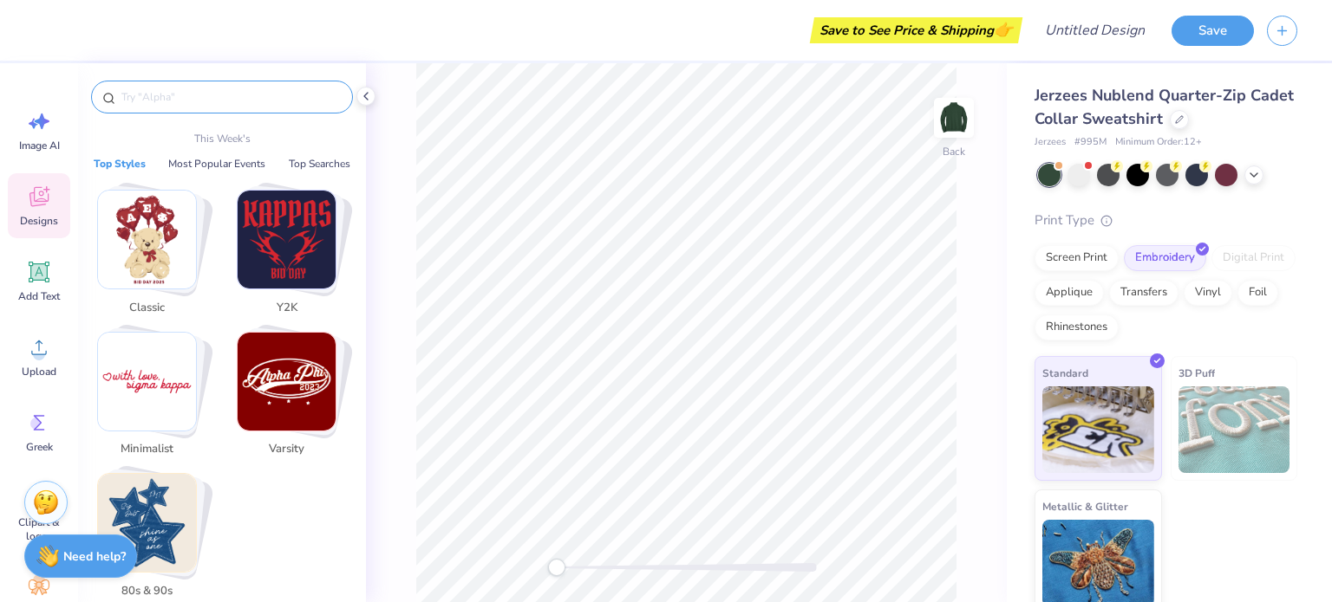
click at [198, 101] on input "text" at bounding box center [231, 96] width 222 height 17
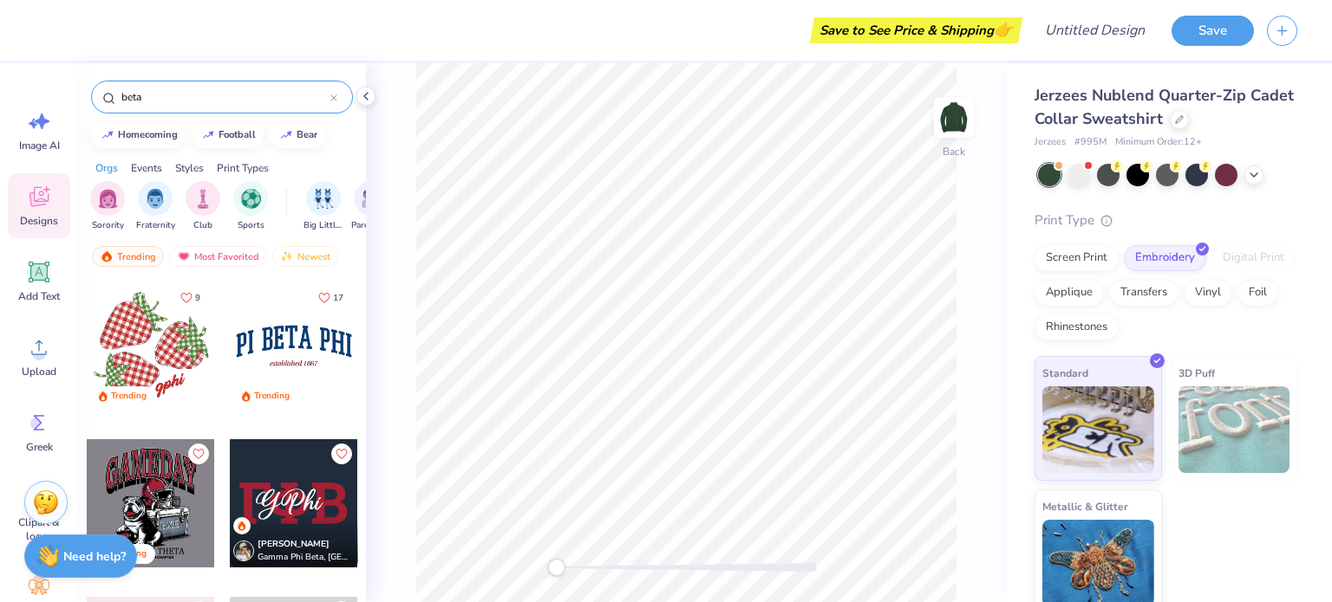
click at [120, 96] on input "beta" at bounding box center [225, 96] width 211 height 17
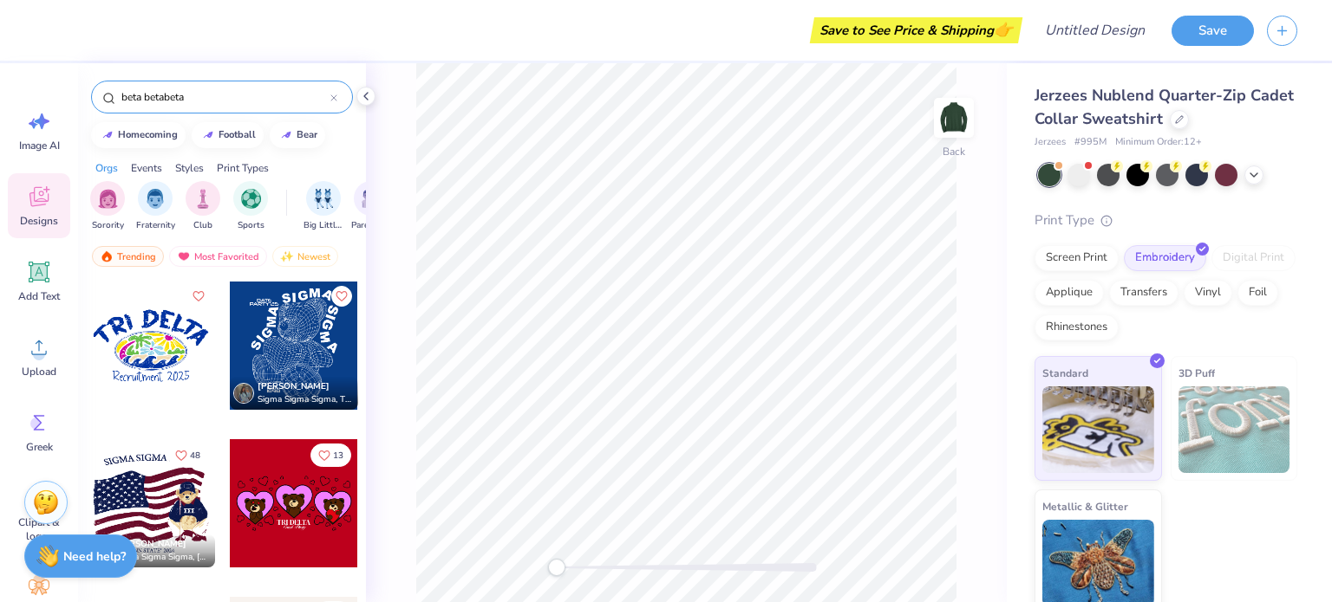
type input "beta beta beta"
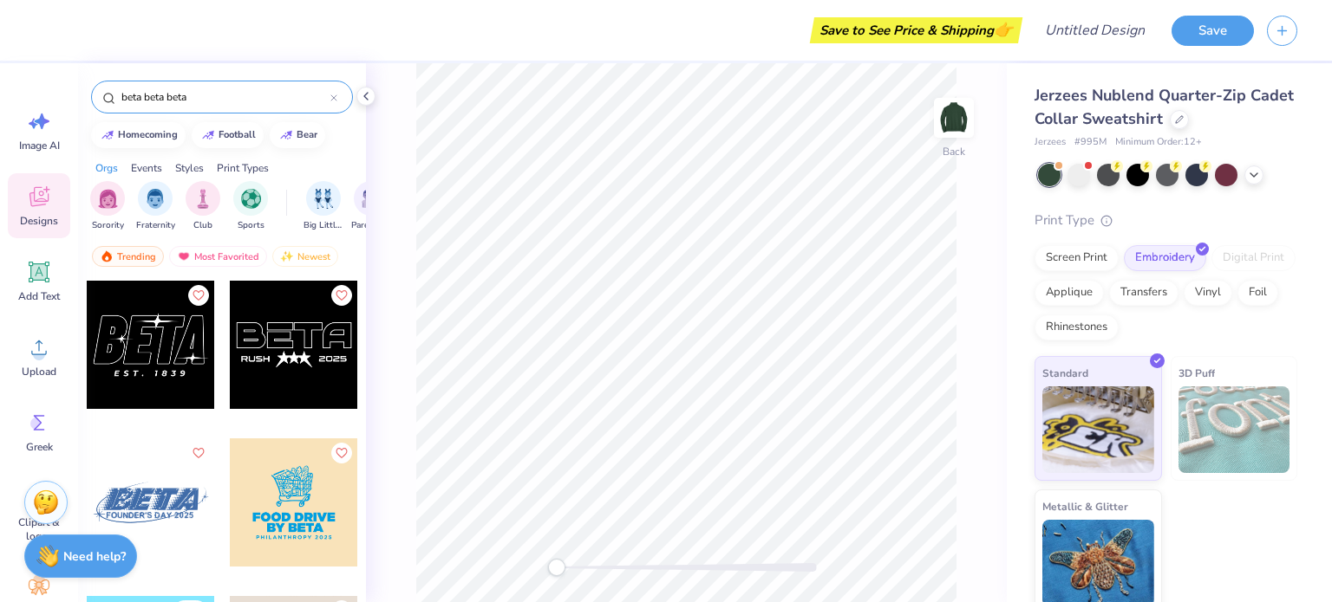
scroll to position [0, 0]
click at [332, 100] on icon at bounding box center [333, 97] width 5 height 5
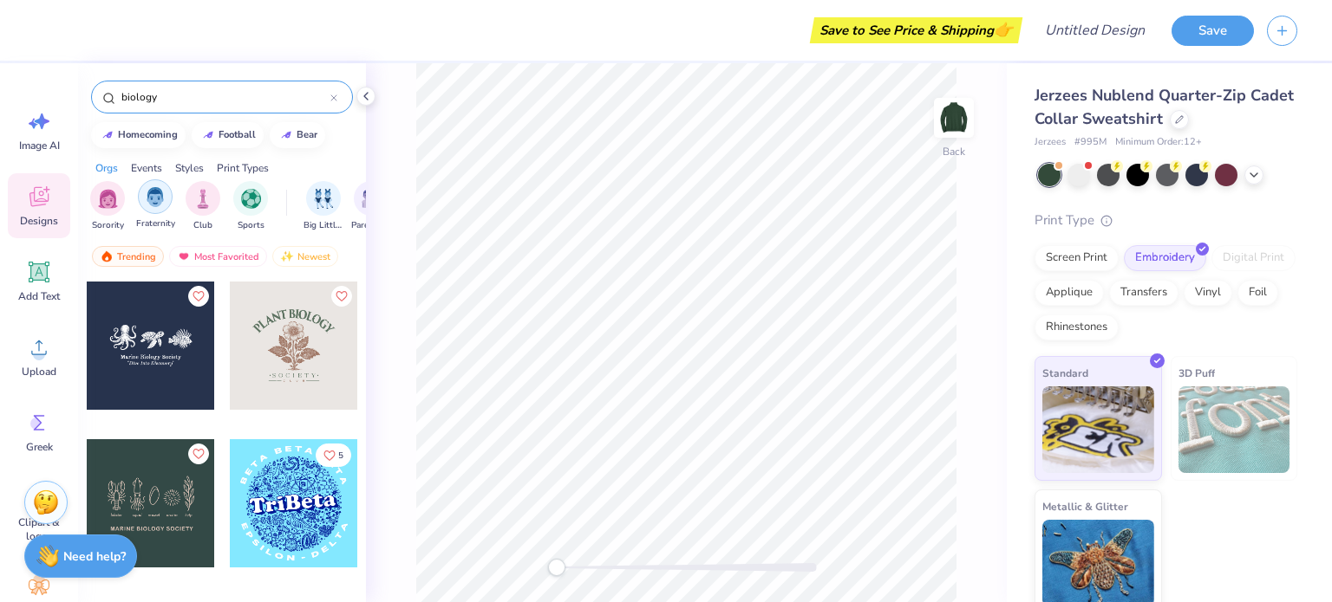
type input "biology"
click at [149, 193] on img "filter for Fraternity" at bounding box center [155, 197] width 19 height 20
click at [118, 183] on div "filter for Fraternity" at bounding box center [122, 185] width 16 height 16
click at [186, 169] on div "Styles" at bounding box center [189, 168] width 29 height 16
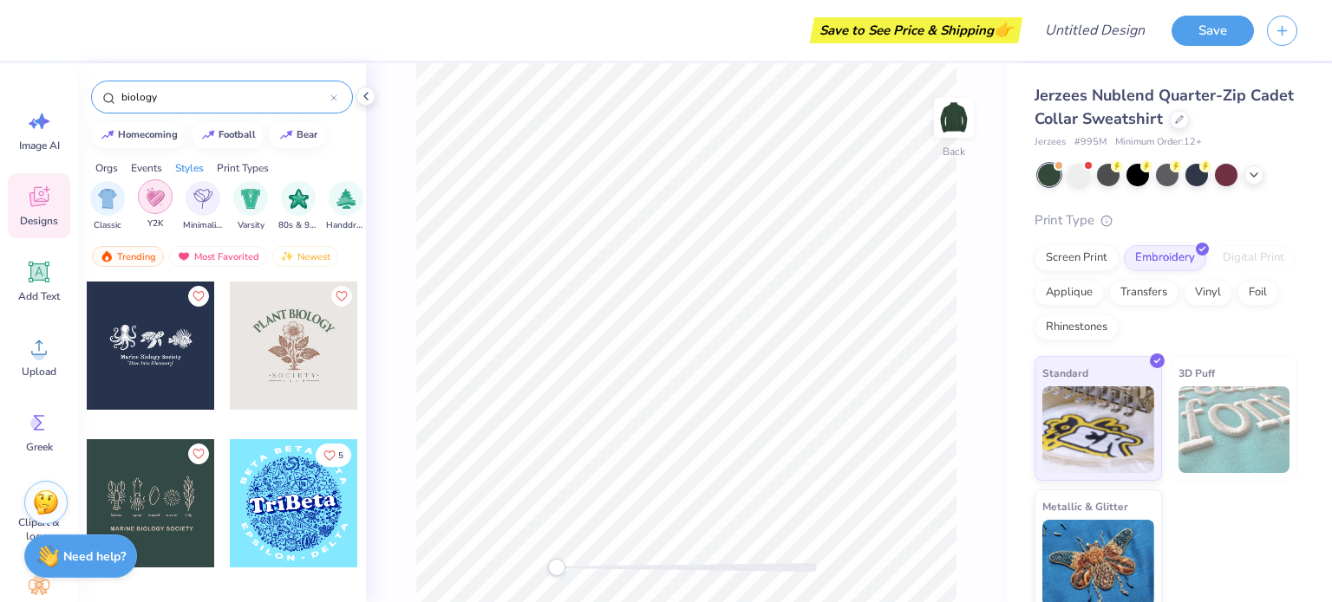
click at [156, 195] on img "filter for Y2K" at bounding box center [155, 197] width 19 height 20
click at [336, 101] on div at bounding box center [333, 97] width 7 height 16
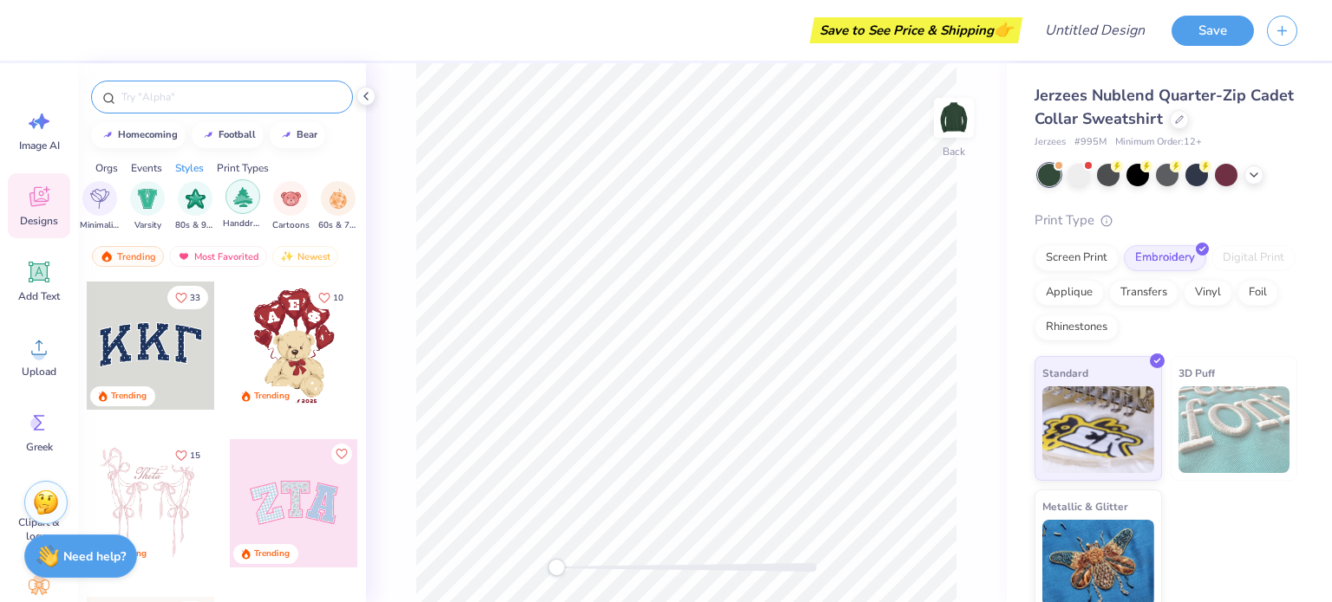
scroll to position [0, 1013]
click at [147, 200] on img "filter for Varsity" at bounding box center [147, 197] width 20 height 20
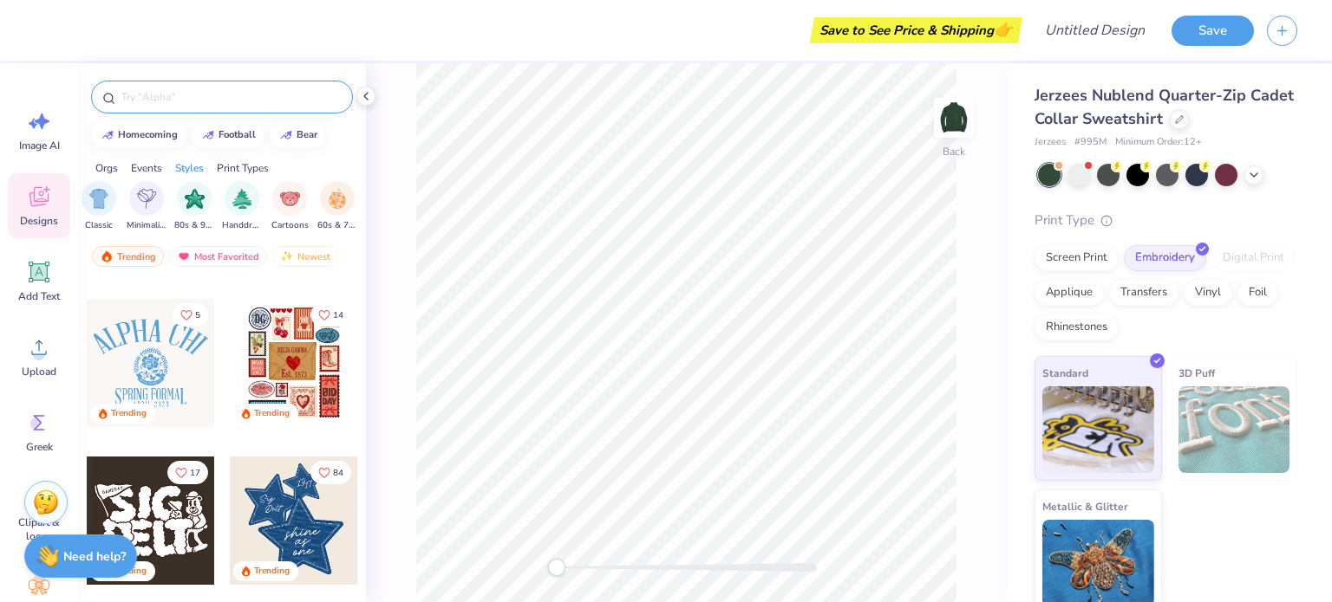
scroll to position [298, 0]
click at [163, 387] on div at bounding box center [151, 363] width 128 height 128
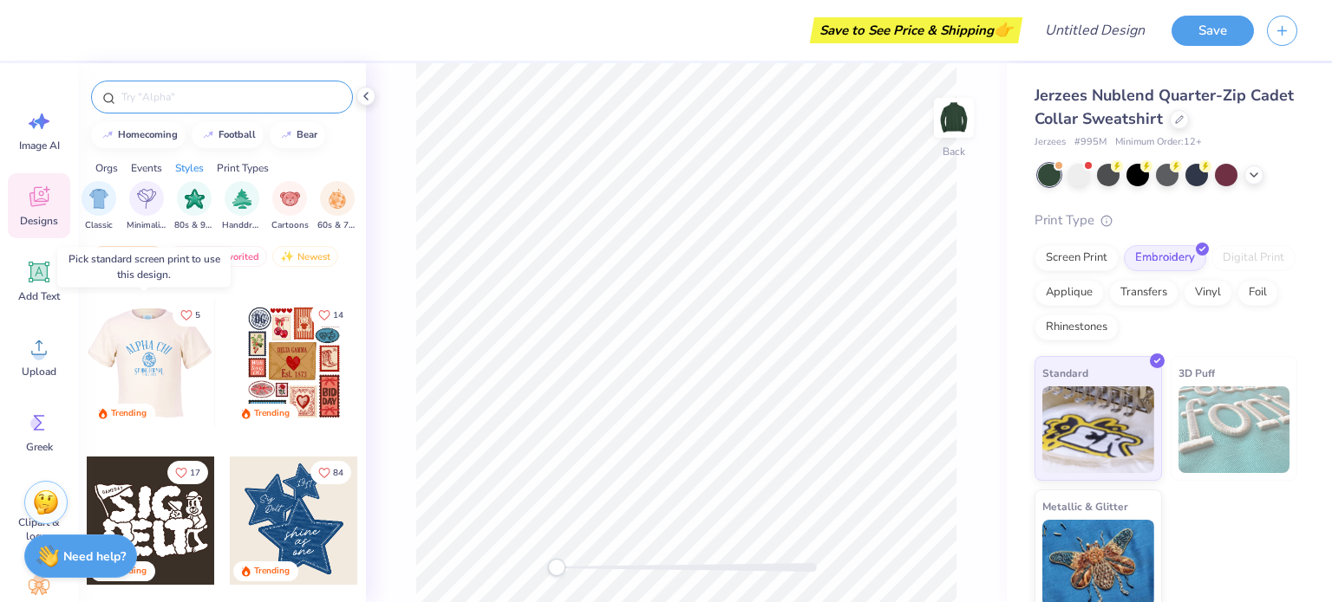
click at [127, 351] on div at bounding box center [150, 363] width 128 height 128
click at [127, 351] on div at bounding box center [151, 363] width 128 height 128
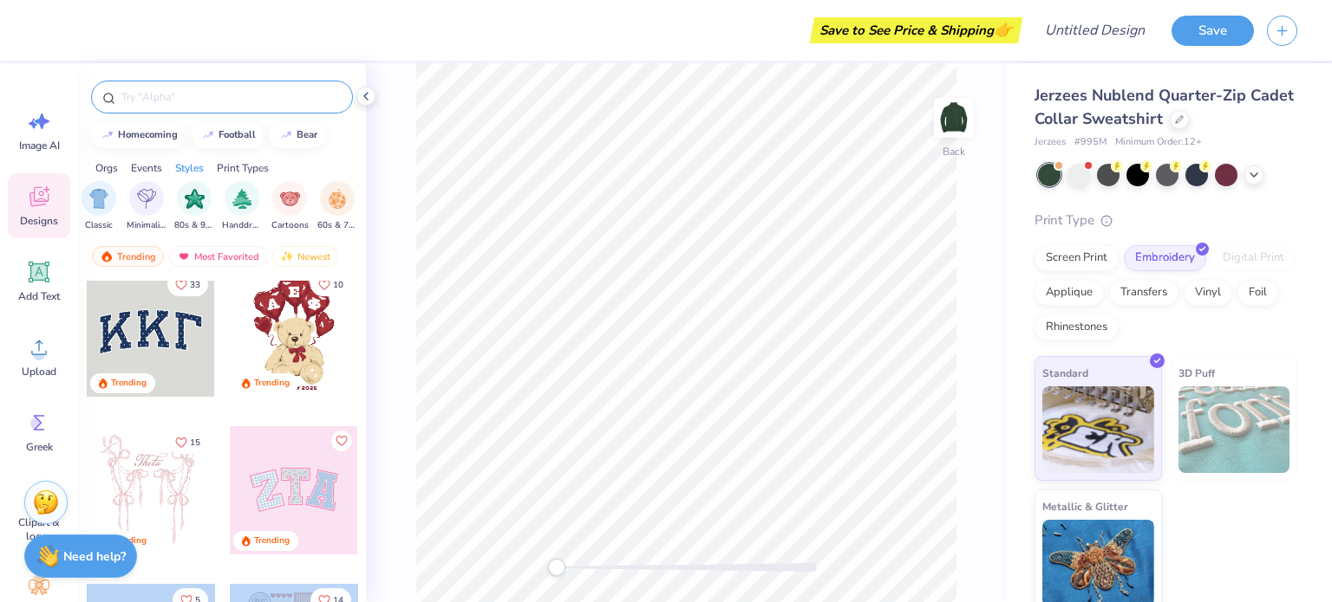
scroll to position [0, 0]
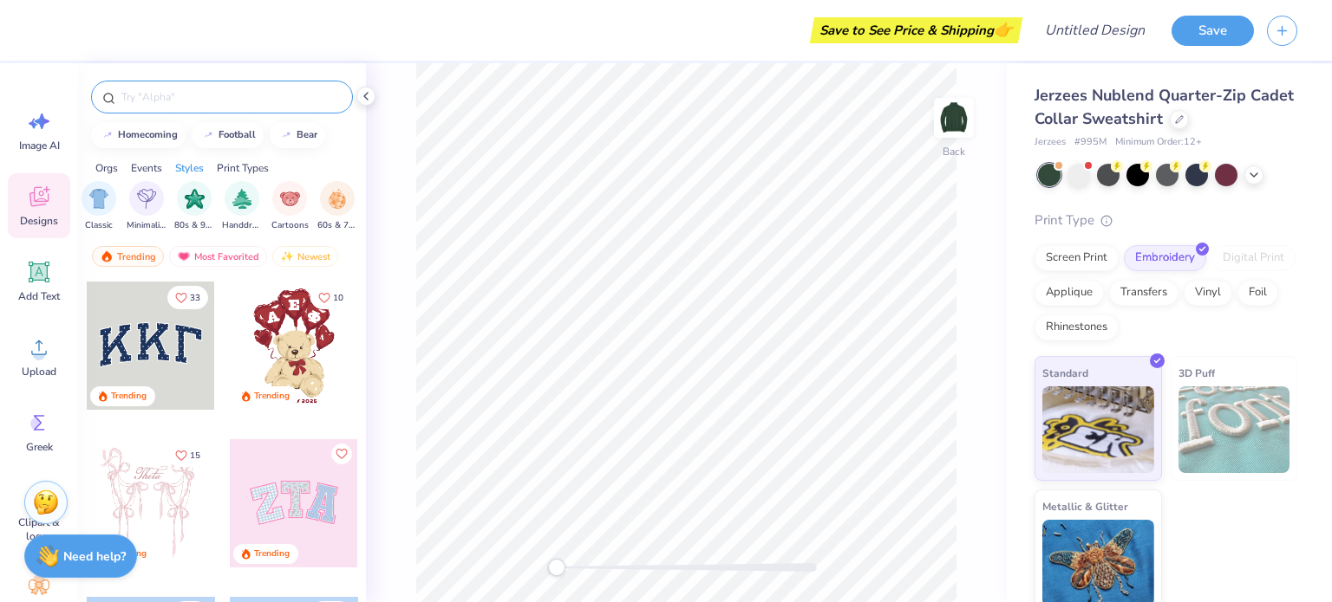
click at [570, 268] on div "Save to See Price & Shipping 👉 Design Title Save Image AI Designs Add Text Uplo…" at bounding box center [666, 301] width 1332 height 602
click at [36, 421] on circle at bounding box center [36, 424] width 12 height 12
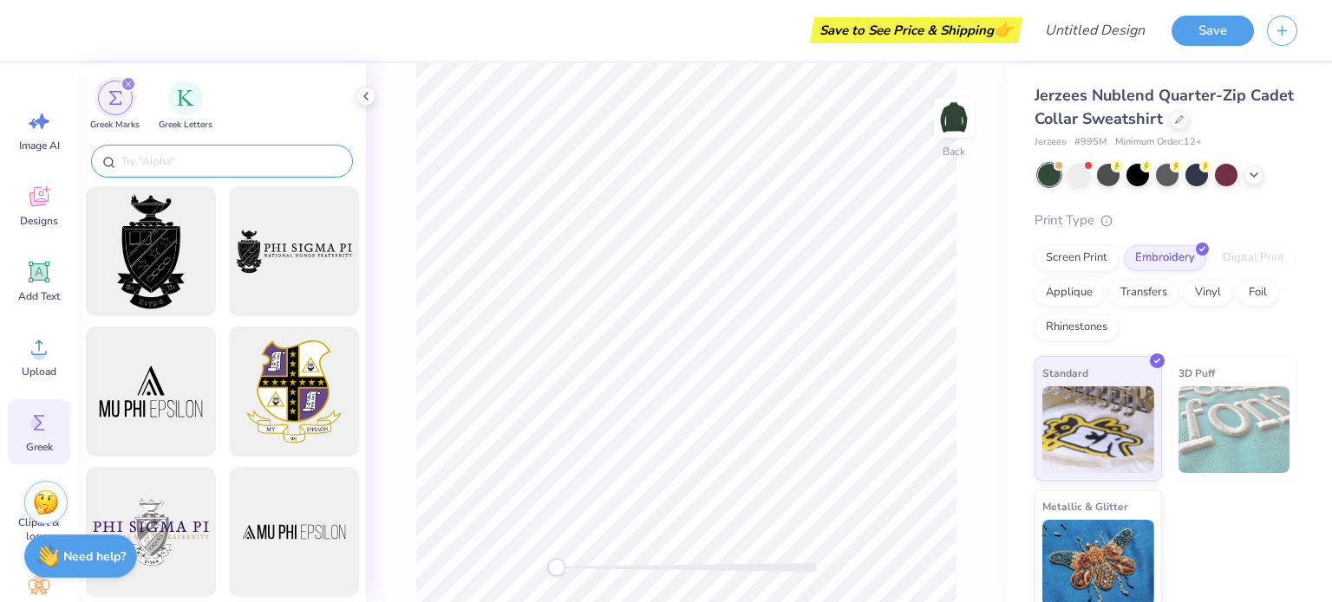
click at [225, 159] on input "text" at bounding box center [231, 161] width 222 height 17
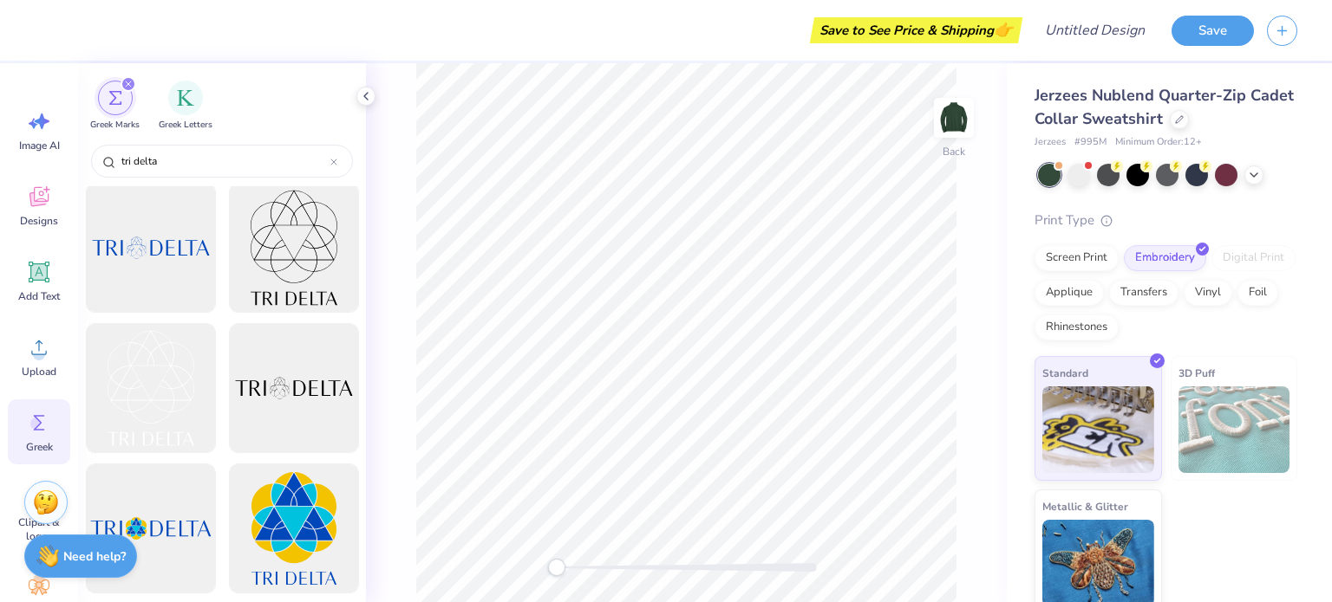
type input "tri delta"
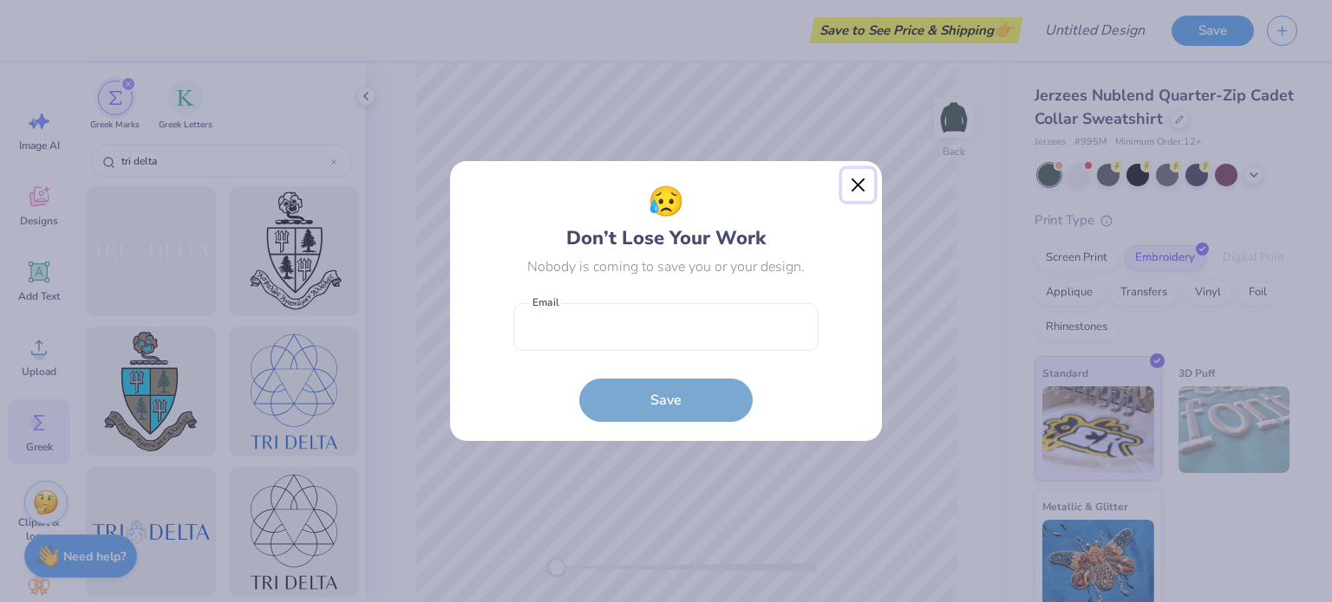
click at [850, 184] on button "Close" at bounding box center [858, 185] width 33 height 33
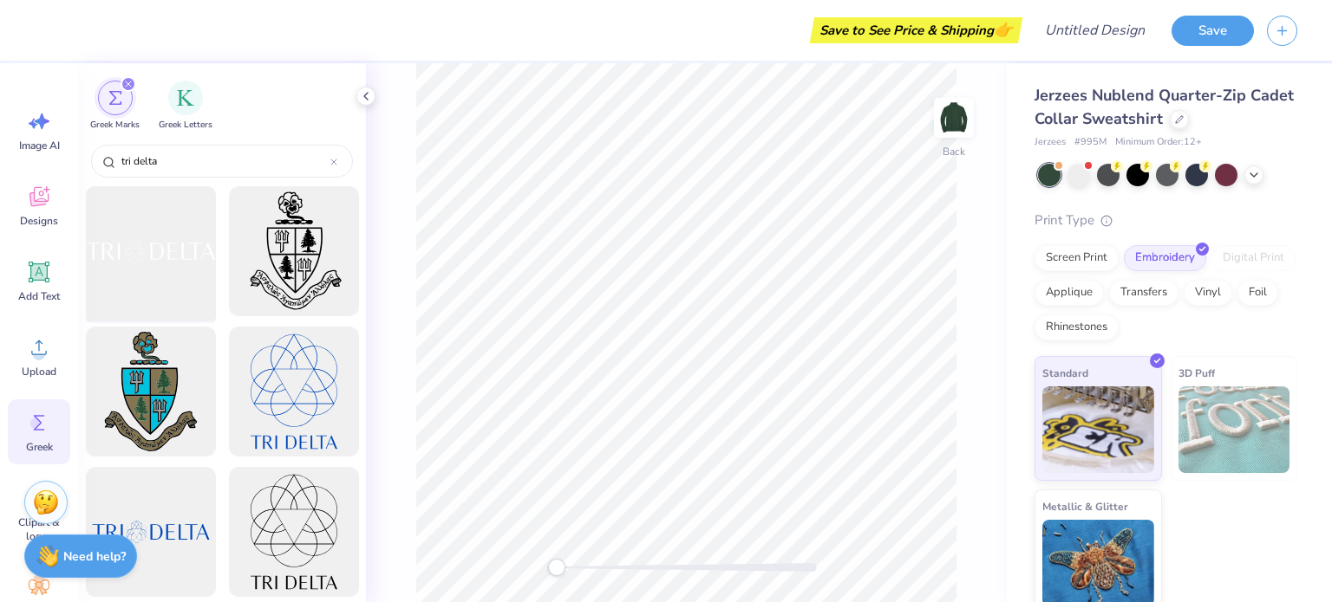
click at [158, 243] on div at bounding box center [150, 251] width 143 height 143
